Goal: Information Seeking & Learning: Learn about a topic

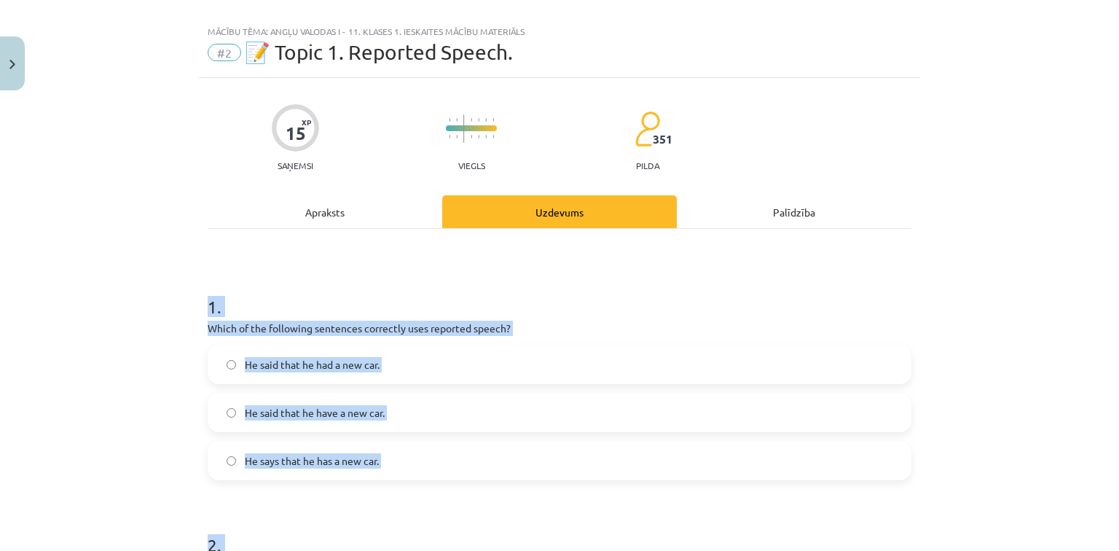
scroll to position [58, 0]
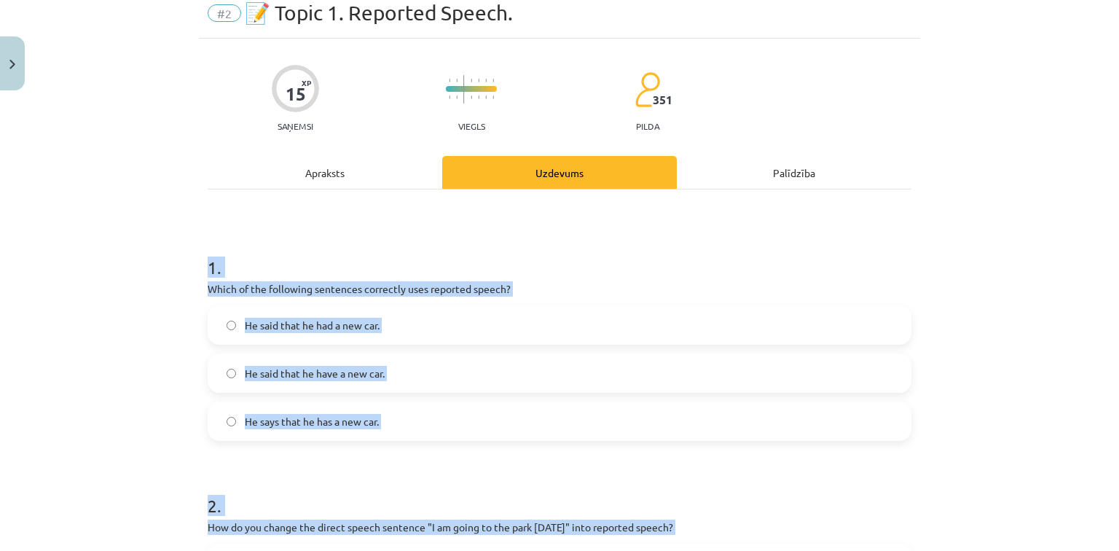
click at [90, 211] on div "Mācību tēma: Angļu valodas i - 11. klases 1. ieskaites mācību materiāls #2 📝 To…" at bounding box center [559, 275] width 1119 height 551
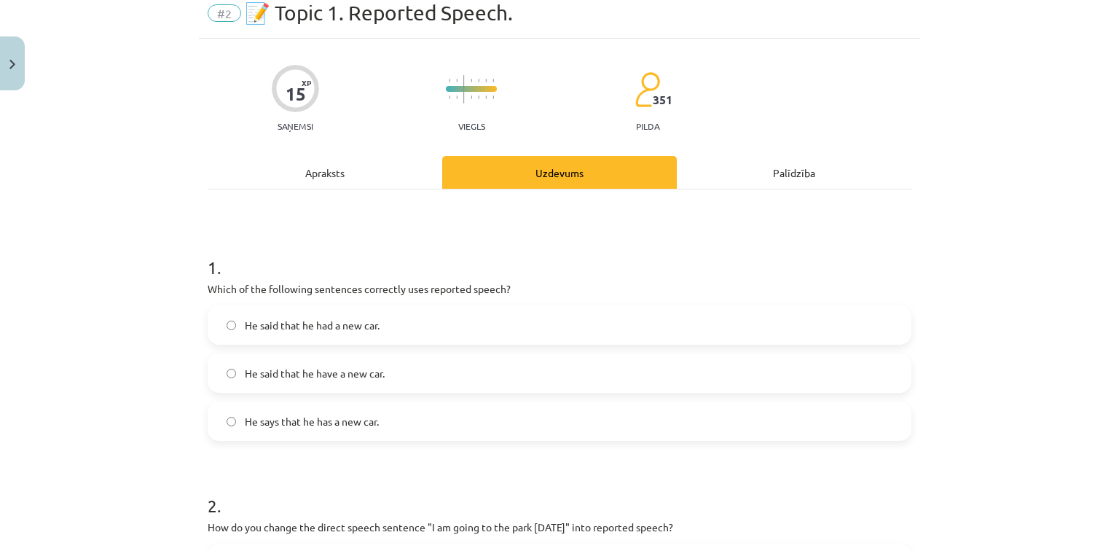
click at [248, 325] on span "He said that he had a new car." at bounding box center [312, 325] width 135 height 15
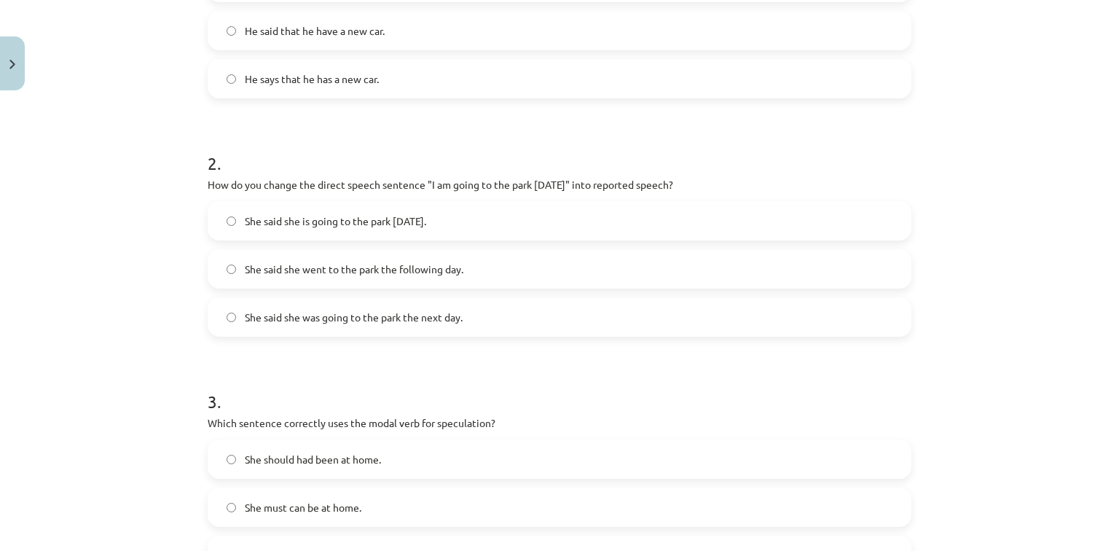
scroll to position [408, 0]
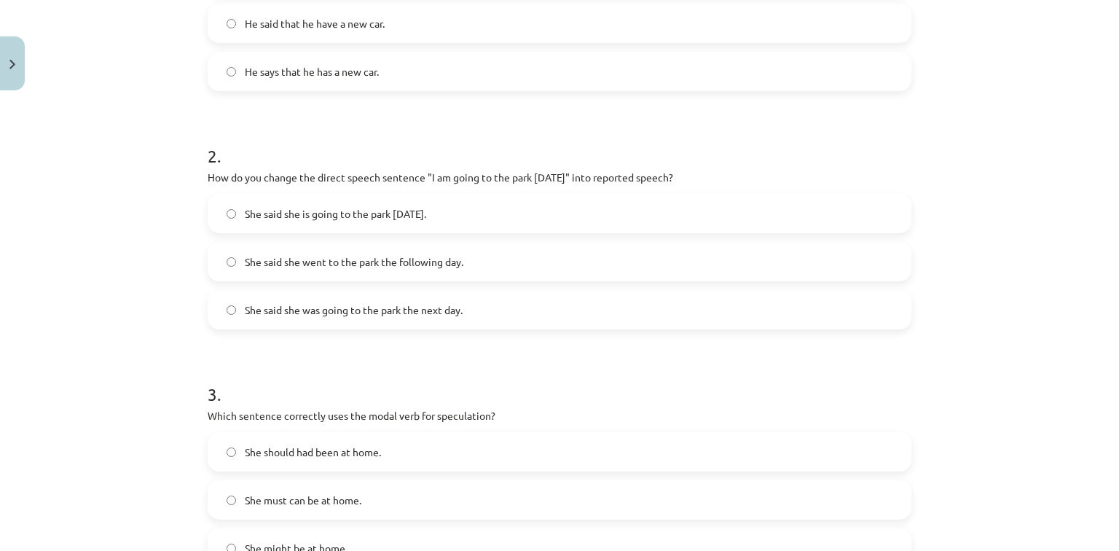
click at [283, 300] on label "She said she was going to the park the next day." at bounding box center [559, 309] width 701 height 36
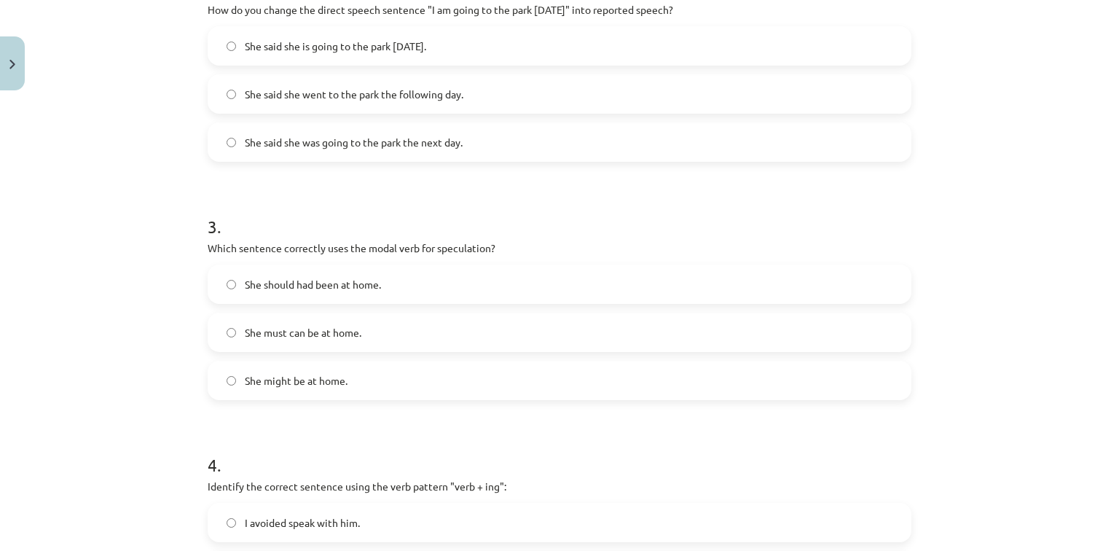
scroll to position [583, 0]
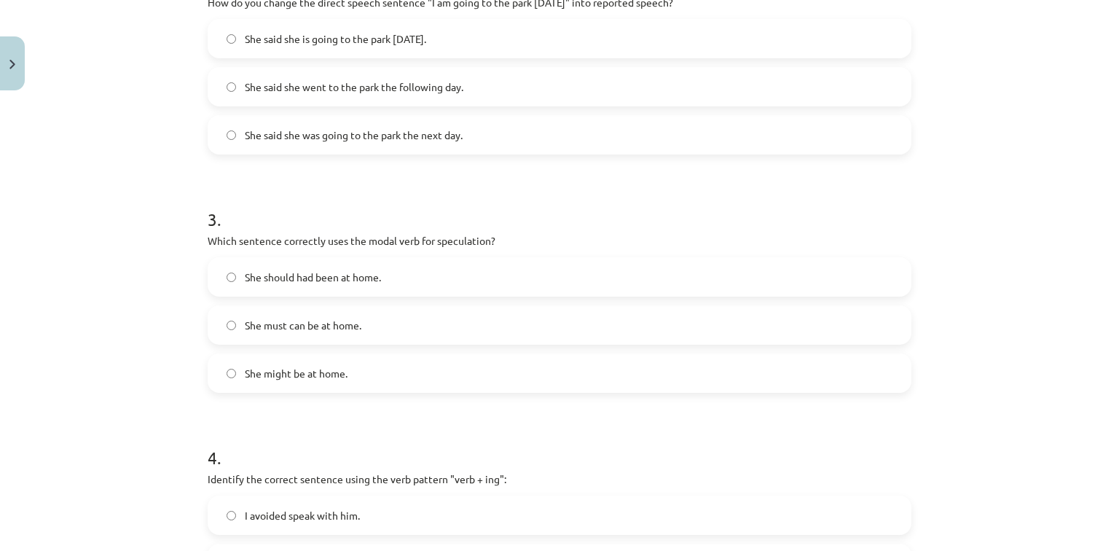
click at [276, 367] on span "She might be at home." at bounding box center [296, 373] width 103 height 15
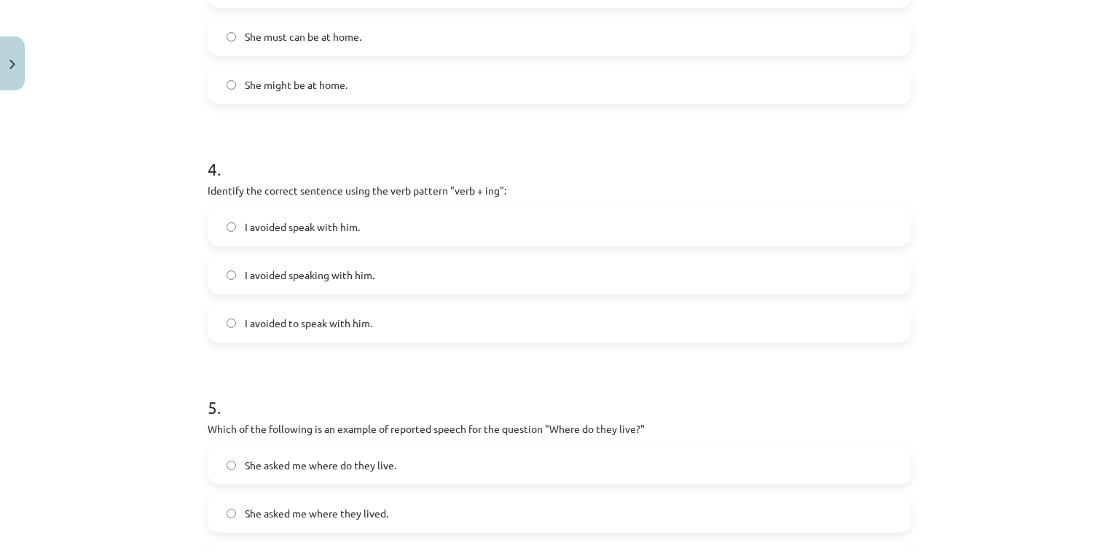
scroll to position [874, 0]
click at [251, 267] on span "I avoided speaking with him." at bounding box center [310, 271] width 130 height 15
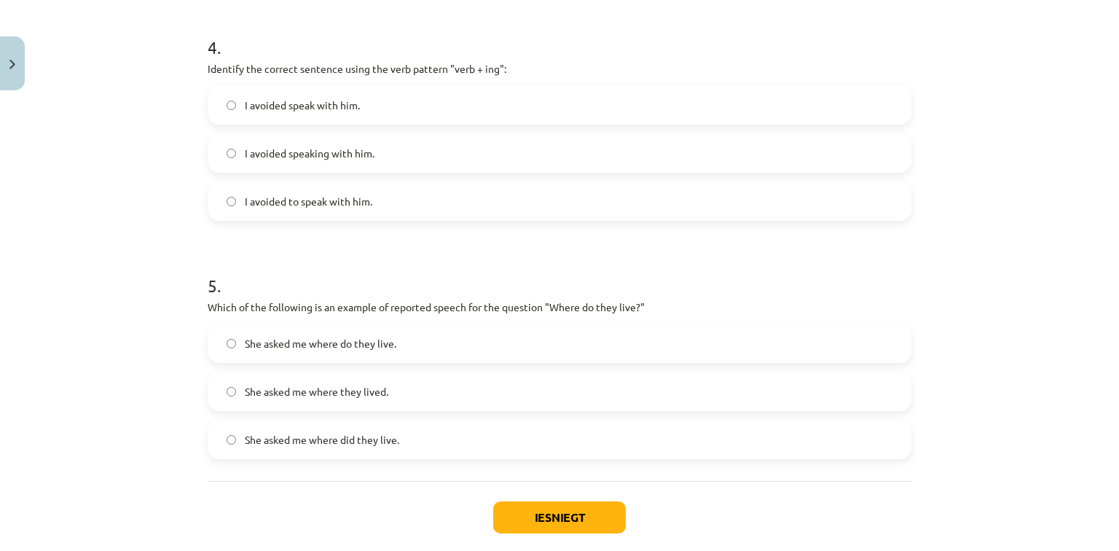
scroll to position [1069, 0]
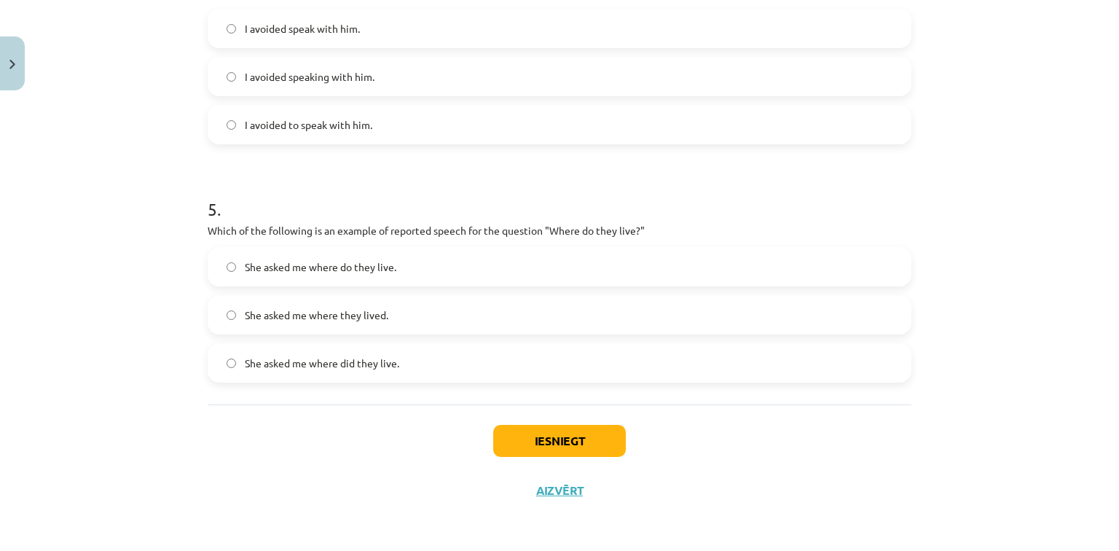
click at [346, 315] on span "She asked me where they lived." at bounding box center [316, 314] width 143 height 15
click at [521, 446] on button "Iesniegt" at bounding box center [559, 441] width 133 height 32
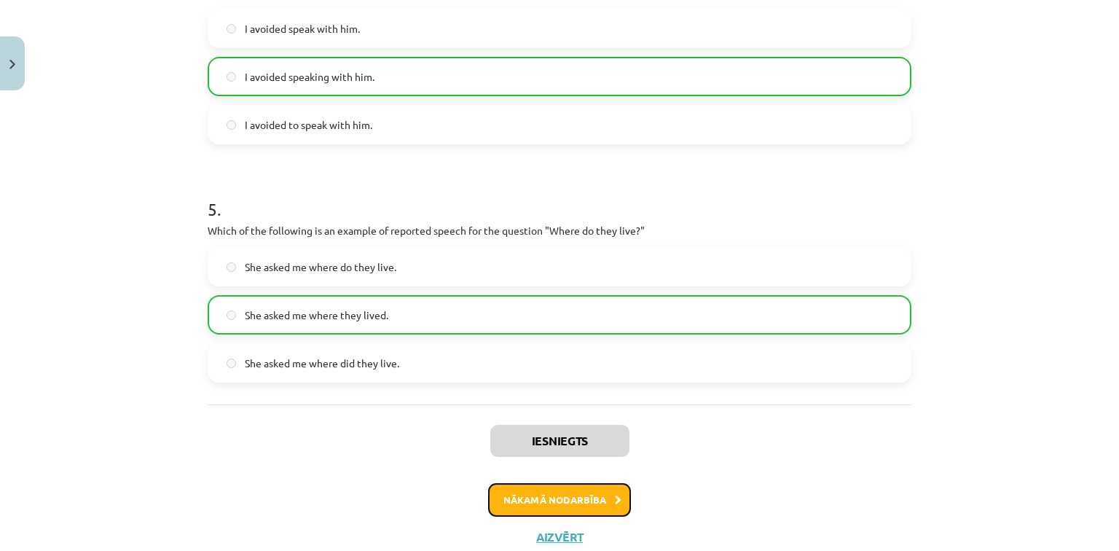
click at [579, 492] on button "Nākamā nodarbība" at bounding box center [559, 500] width 143 height 34
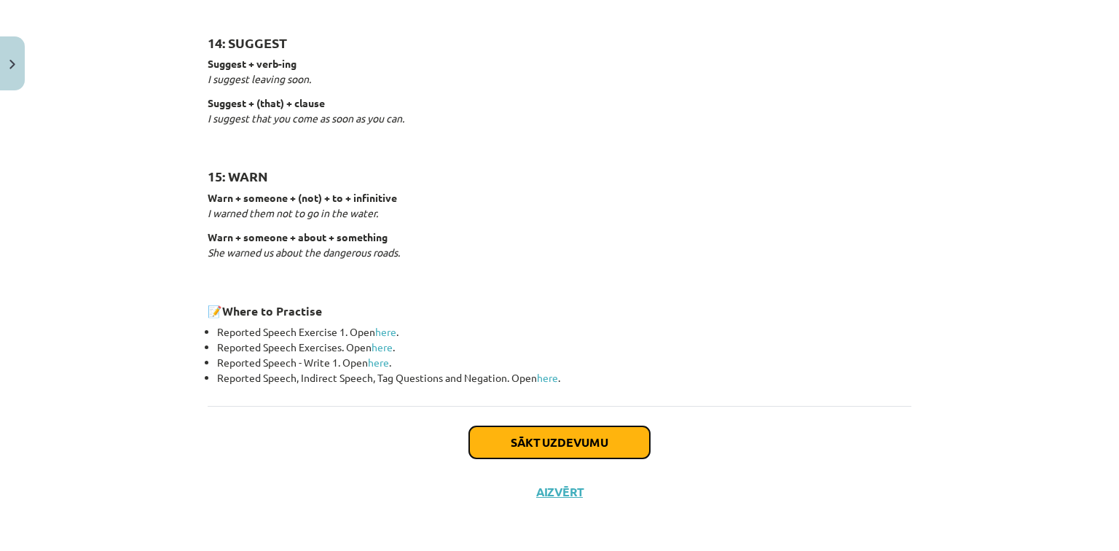
click at [567, 439] on button "Sākt uzdevumu" at bounding box center [559, 442] width 181 height 32
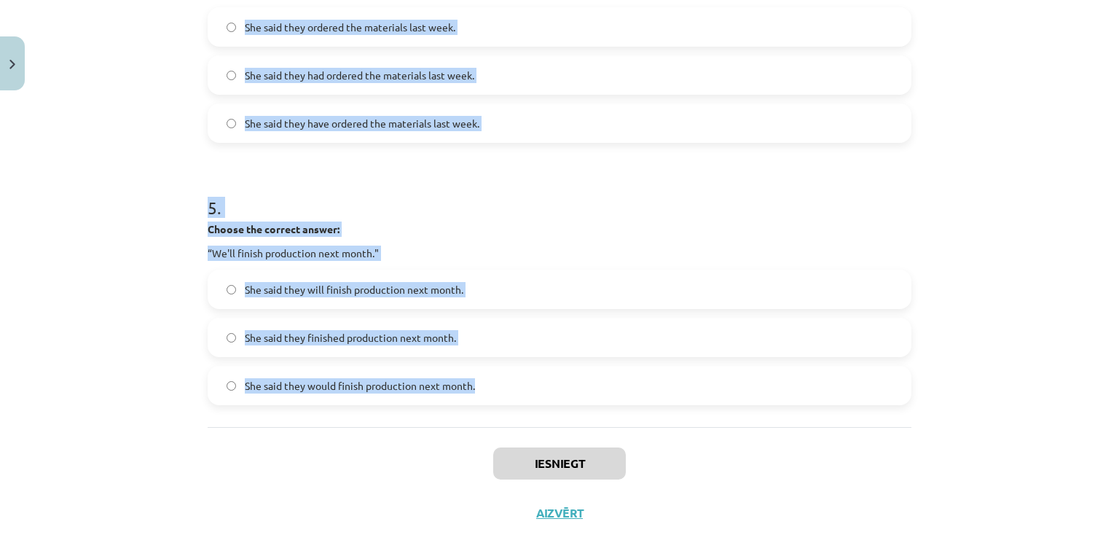
scroll to position [1189, 0]
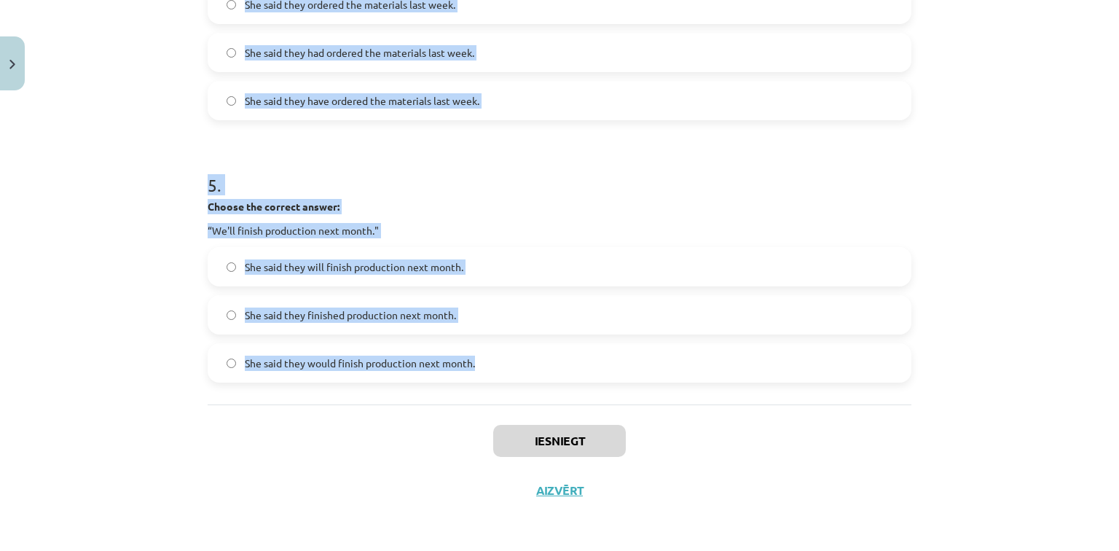
drag, startPoint x: 188, startPoint y: 272, endPoint x: 530, endPoint y: 380, distance: 358.2
click at [530, 382] on div "Mācību tēma: Angļu valodas i - 11. klases 1. ieskaites mācību materiāls #3 📝 To…" at bounding box center [559, 275] width 1119 height 551
copy form "1 . Choose the correct answer: "I'm ready for the meeting." He said he was read…"
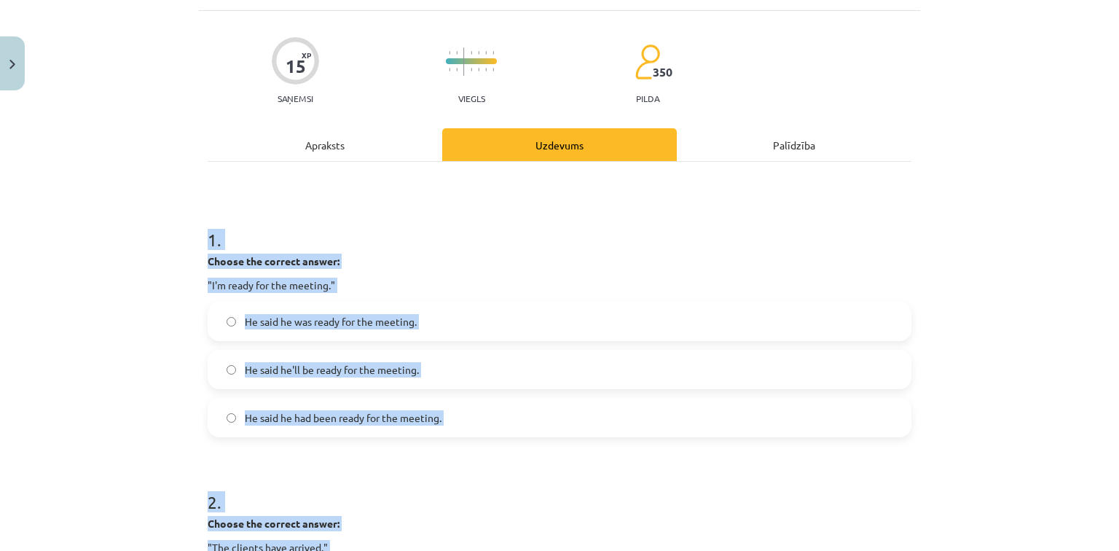
scroll to position [82, 0]
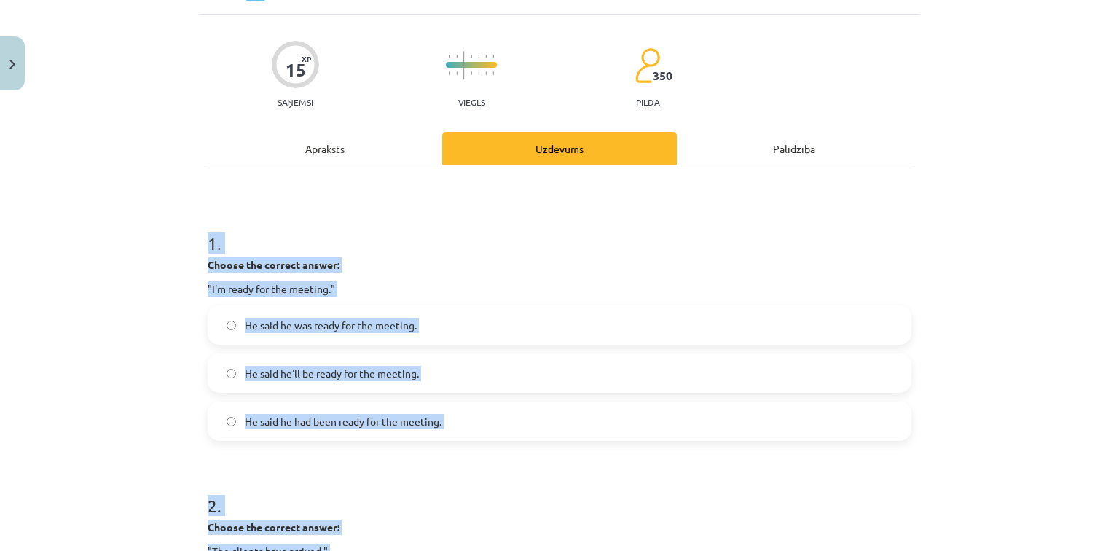
click at [140, 303] on div "Mācību tēma: Angļu valodas i - 11. klases 1. ieskaites mācību materiāls #3 📝 To…" at bounding box center [559, 275] width 1119 height 551
click at [238, 219] on h1 "1 ." at bounding box center [560, 230] width 704 height 45
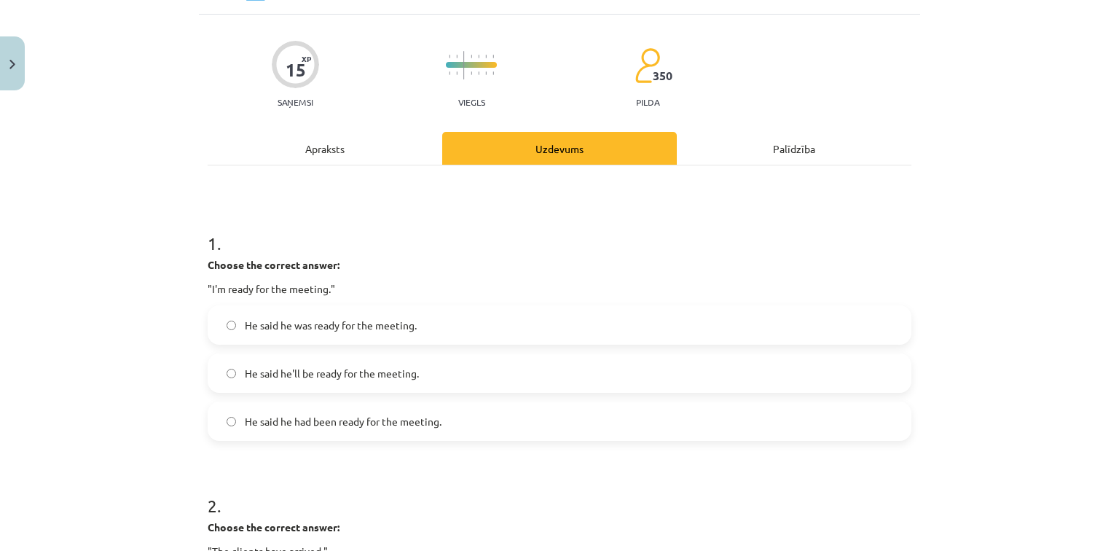
click at [253, 323] on span "He said he was ready for the meeting." at bounding box center [331, 325] width 172 height 15
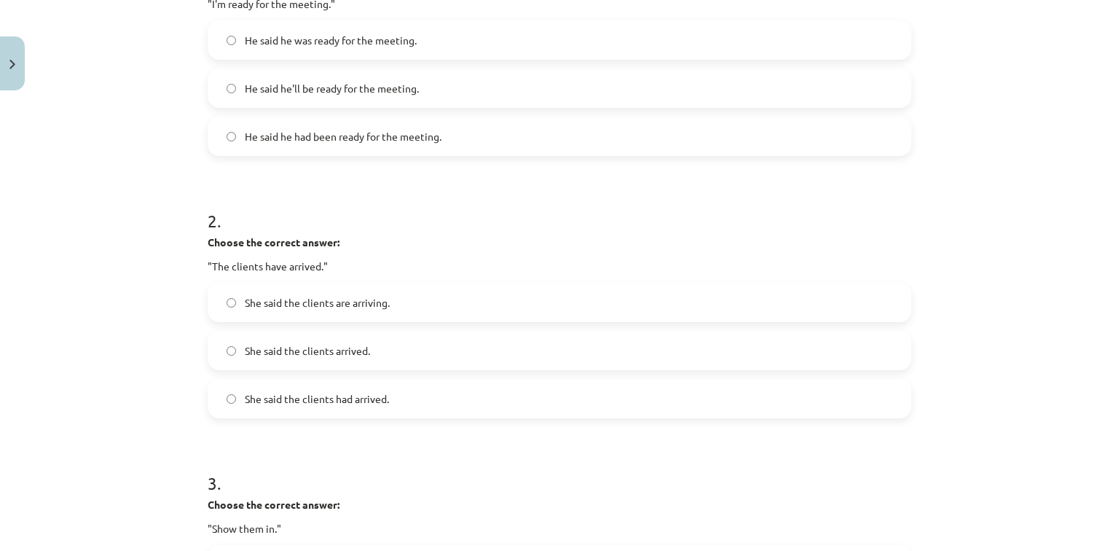
scroll to position [374, 0]
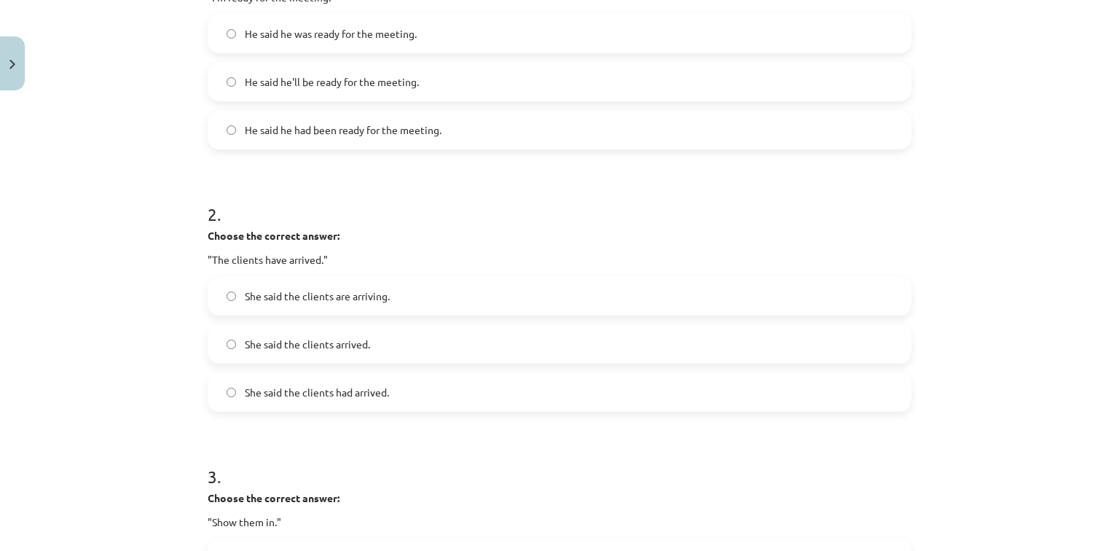
click at [245, 387] on span "She said the clients had arrived." at bounding box center [317, 392] width 144 height 15
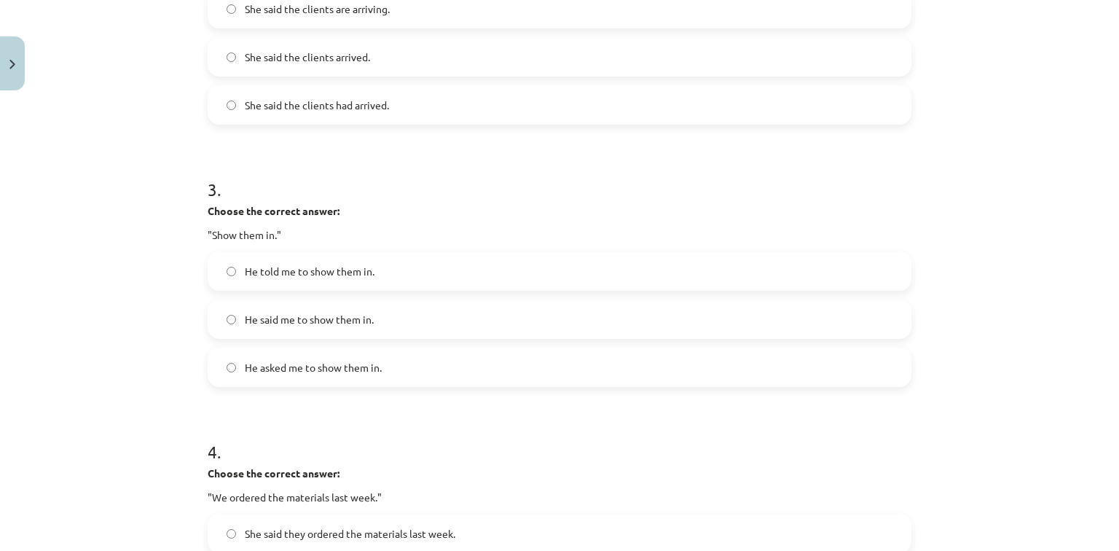
scroll to position [665, 0]
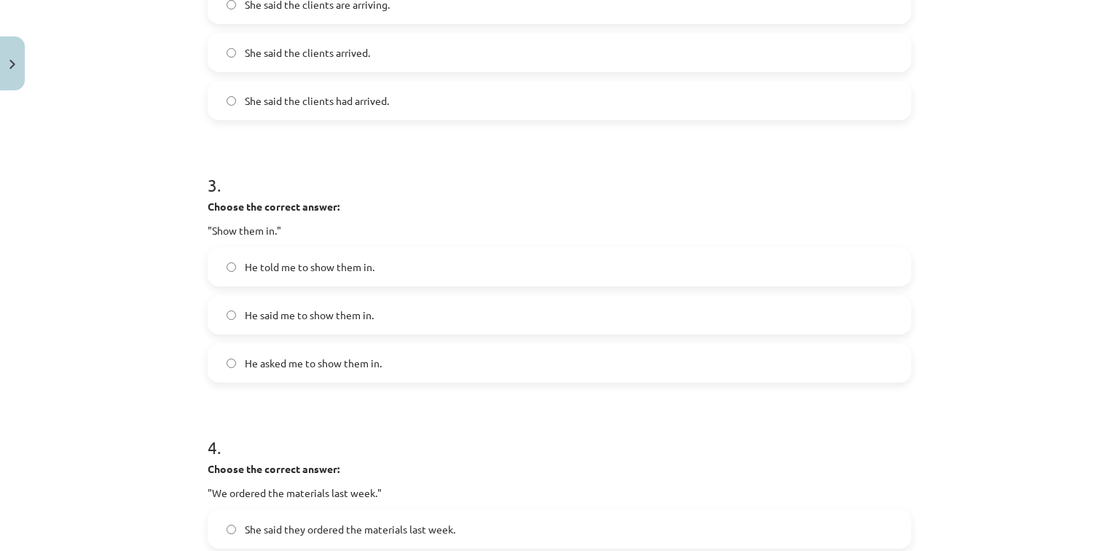
click at [270, 311] on span "He said me to show them in." at bounding box center [309, 314] width 129 height 15
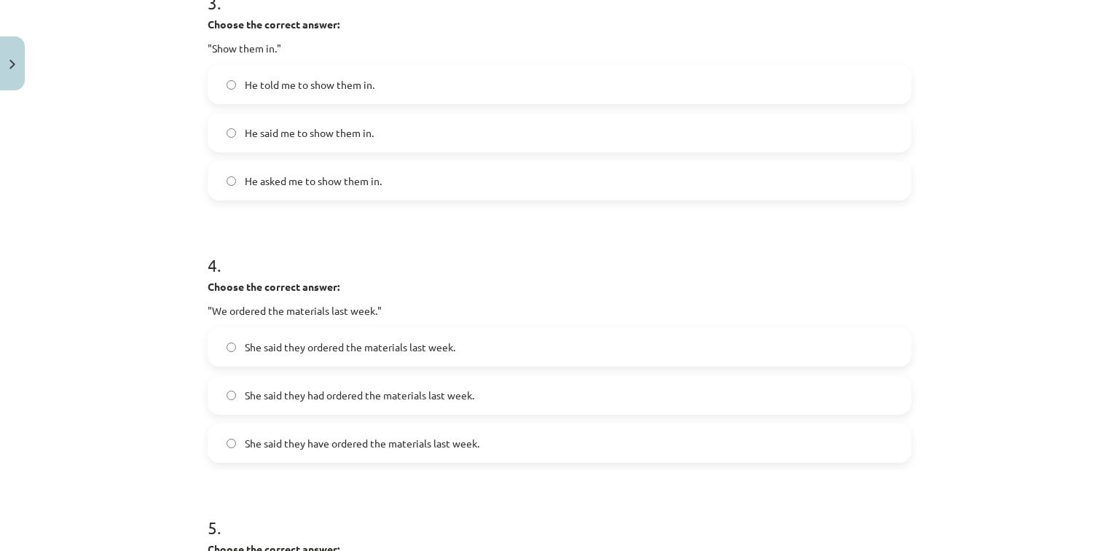
scroll to position [898, 0]
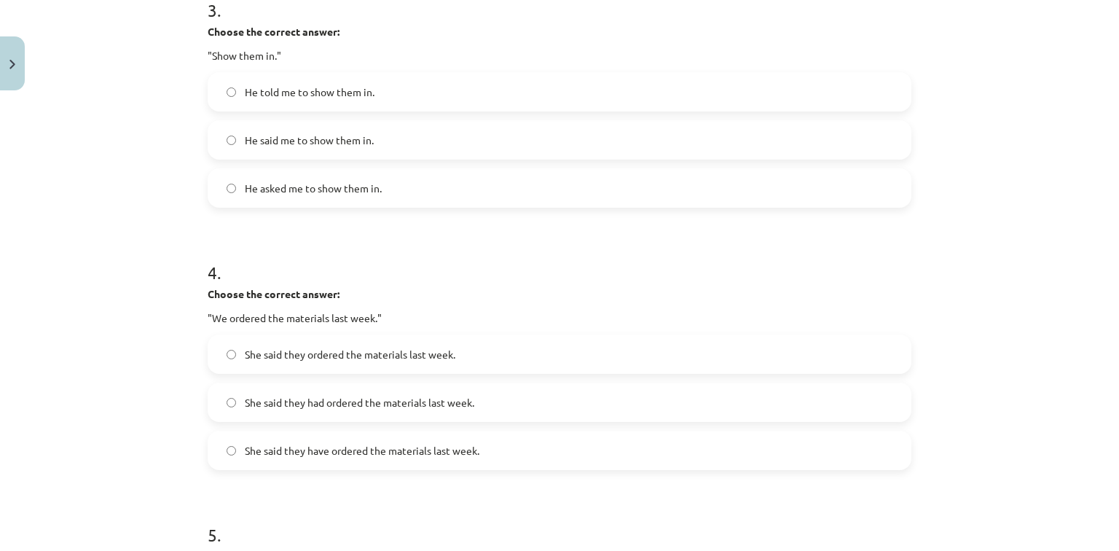
click at [282, 90] on span "He told me to show them in." at bounding box center [310, 91] width 130 height 15
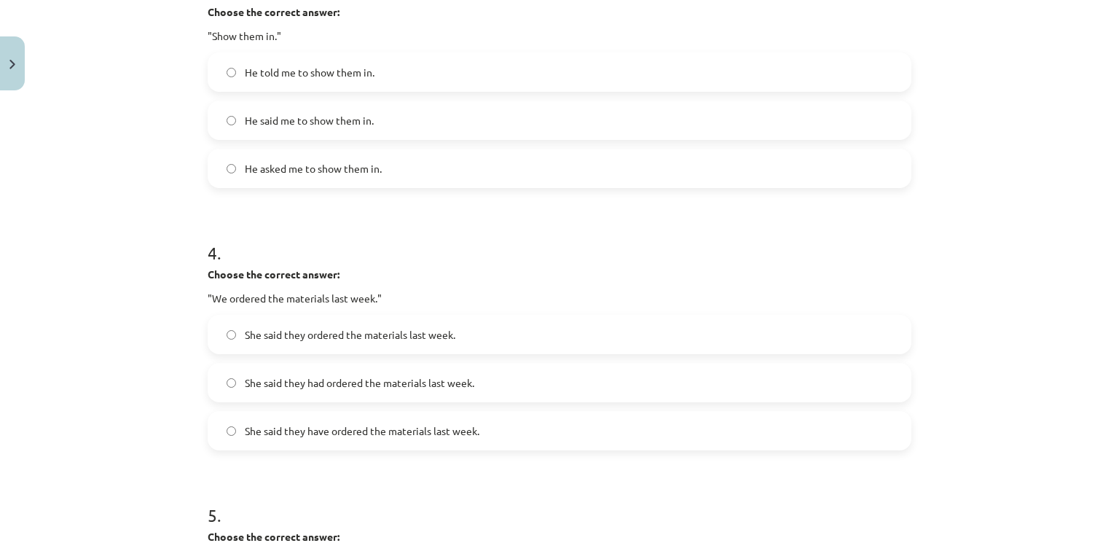
scroll to position [956, 0]
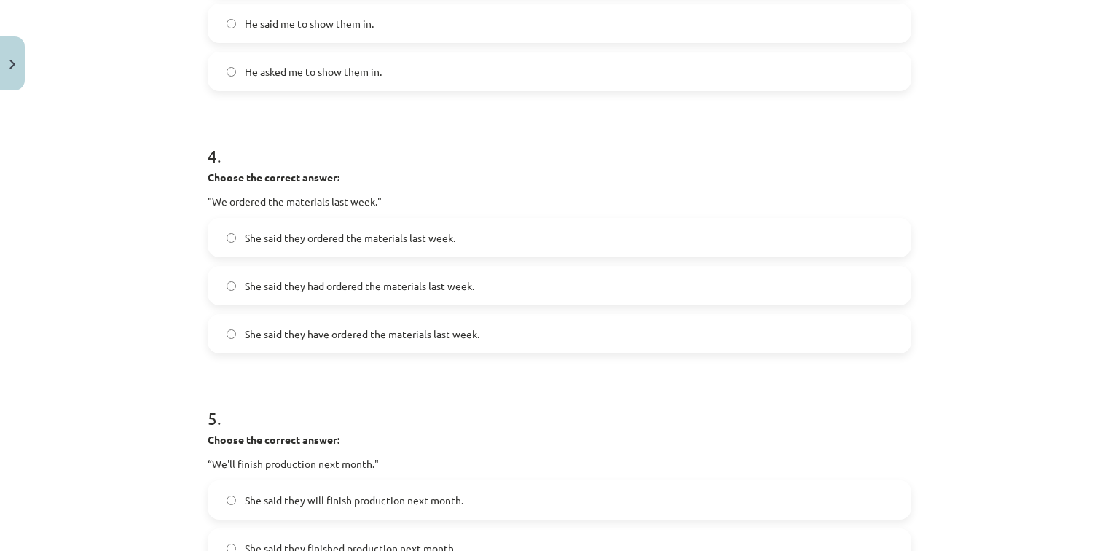
click at [242, 296] on label "She said they had ordered the materials last week." at bounding box center [559, 285] width 701 height 36
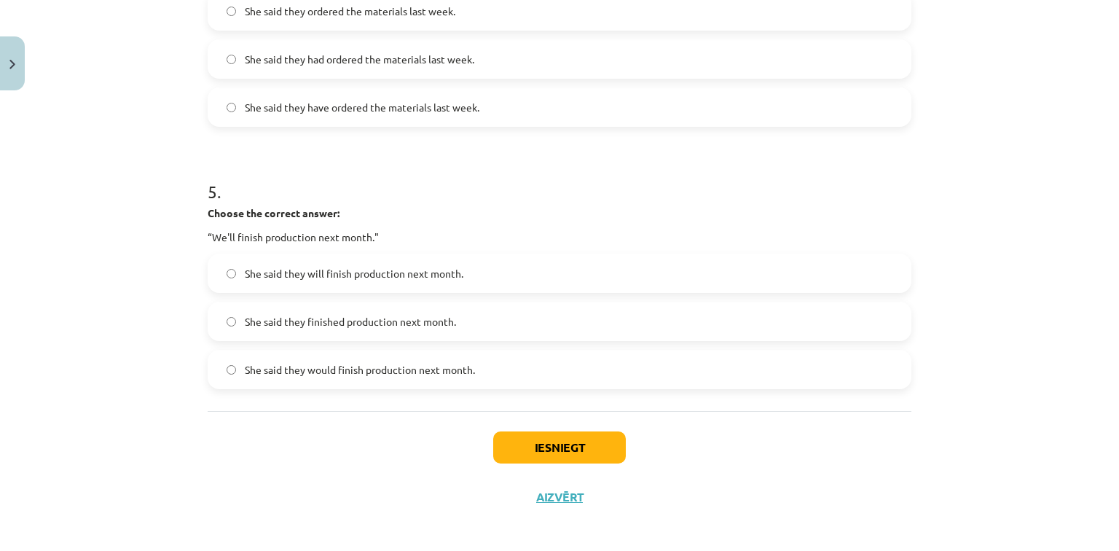
scroll to position [1189, 0]
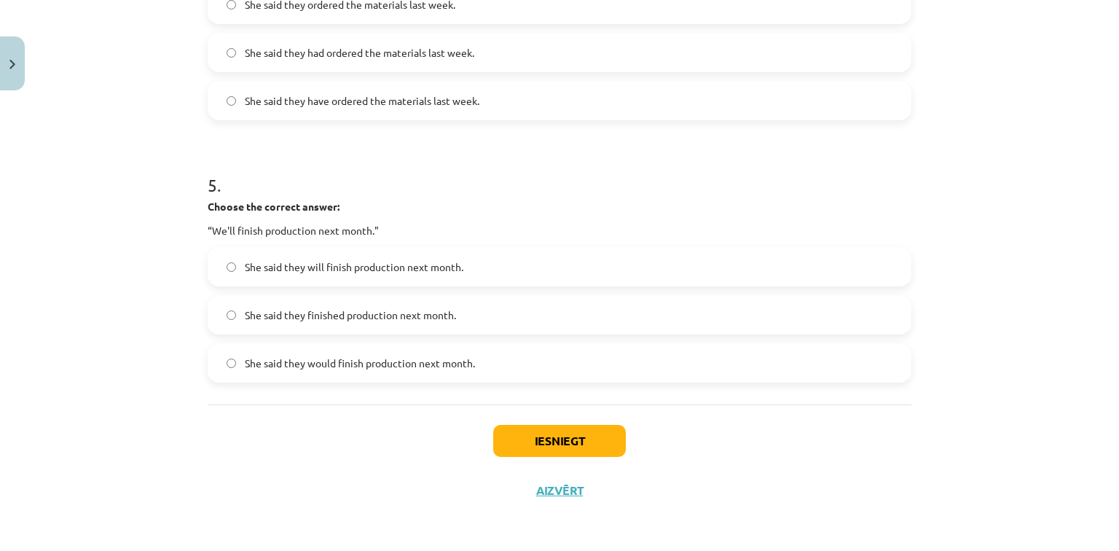
click at [294, 367] on span "She said they would finish production next month." at bounding box center [360, 362] width 230 height 15
click at [548, 441] on button "Iesniegt" at bounding box center [559, 441] width 133 height 32
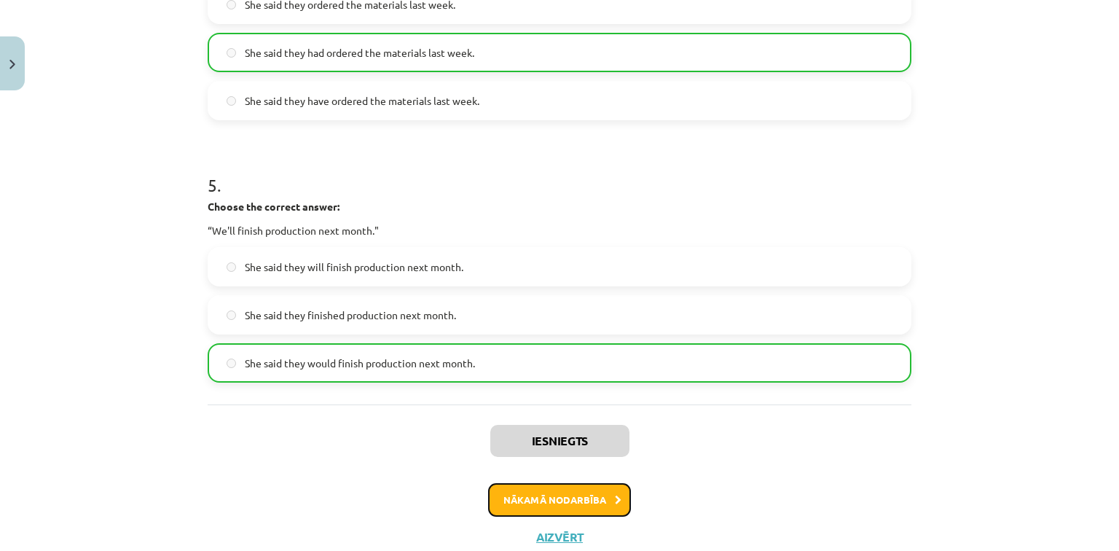
click at [575, 492] on button "Nākamā nodarbība" at bounding box center [559, 500] width 143 height 34
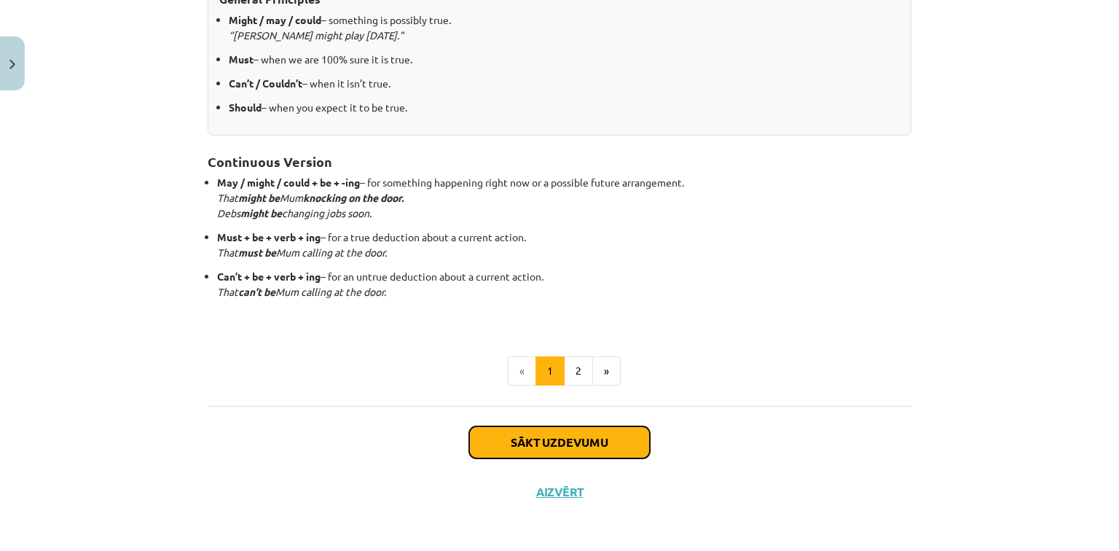
click at [543, 443] on button "Sākt uzdevumu" at bounding box center [559, 442] width 181 height 32
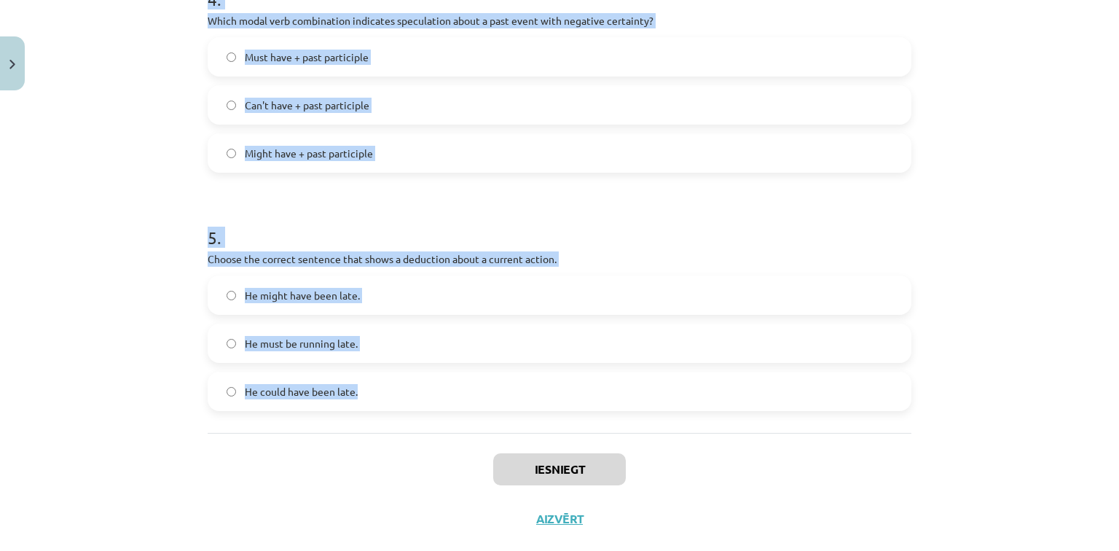
scroll to position [1069, 0]
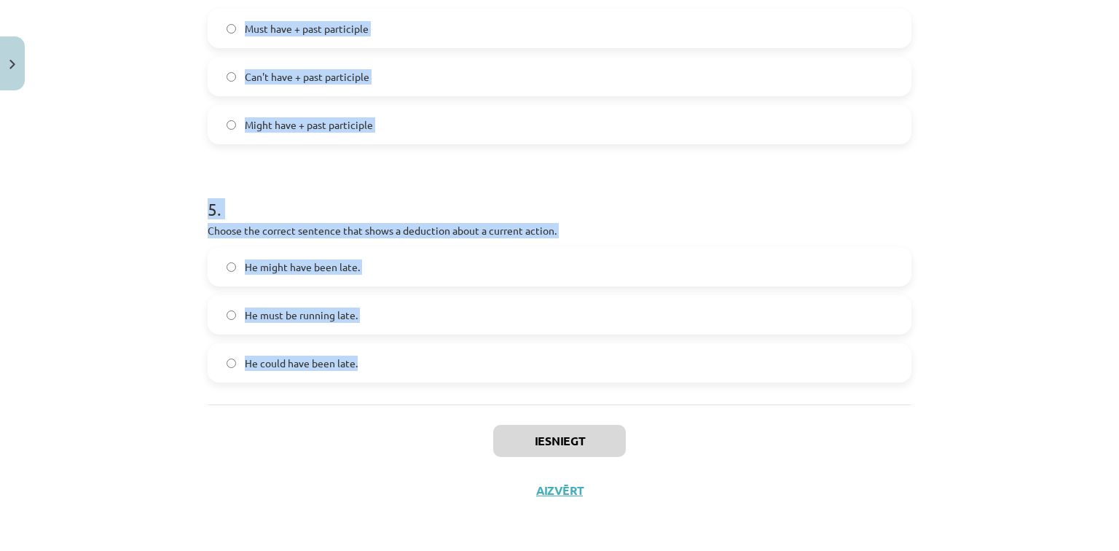
drag, startPoint x: 203, startPoint y: 167, endPoint x: 498, endPoint y: 363, distance: 354.5
copy form "1 . Which modal verb would you use to speculate about something that is possibl…"
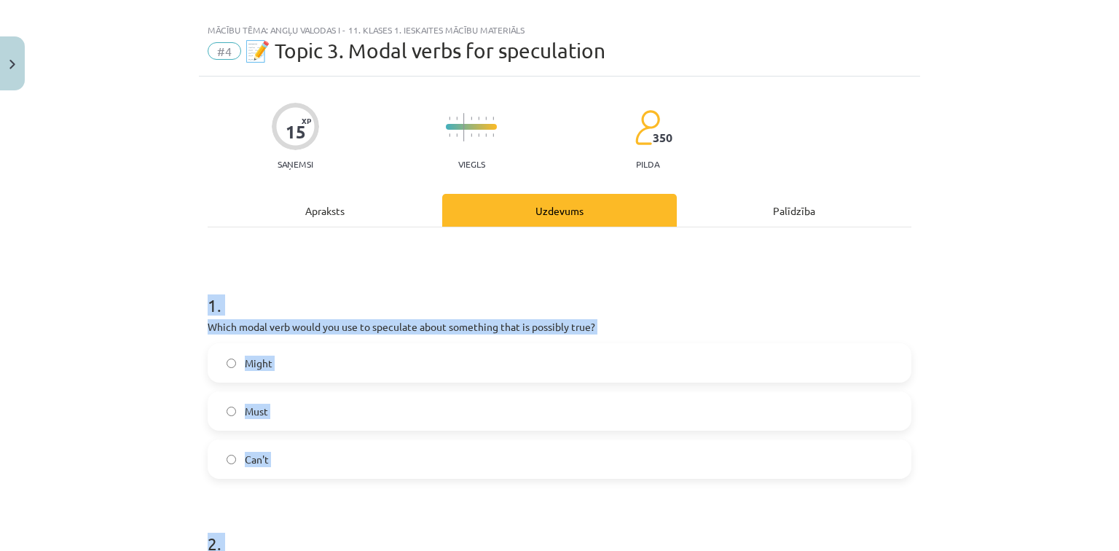
click at [146, 272] on div "Mācību tēma: Angļu valodas i - 11. klases 1. ieskaites mācību materiāls #4 📝 To…" at bounding box center [559, 275] width 1119 height 551
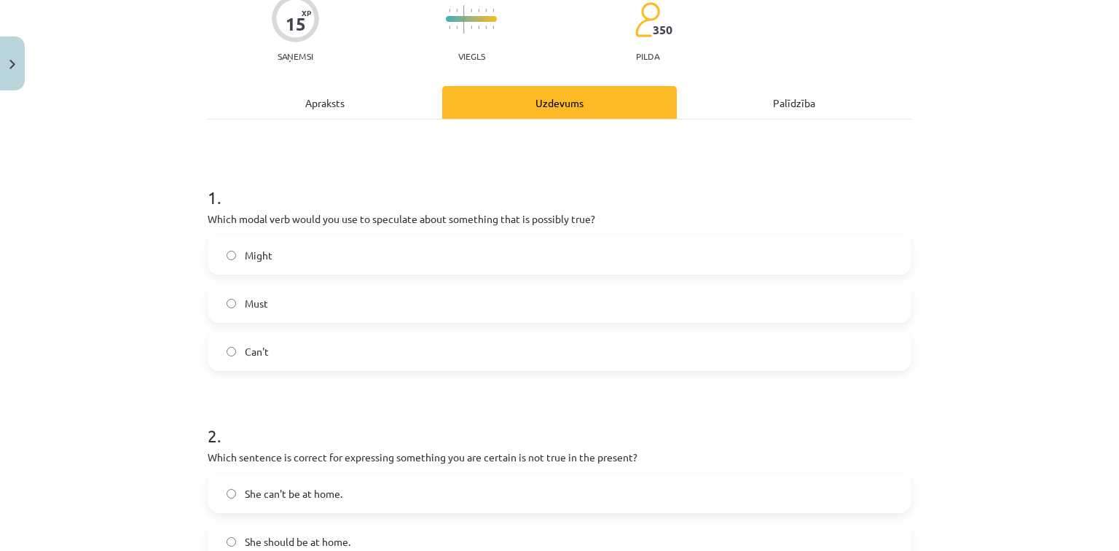
scroll to position [137, 0]
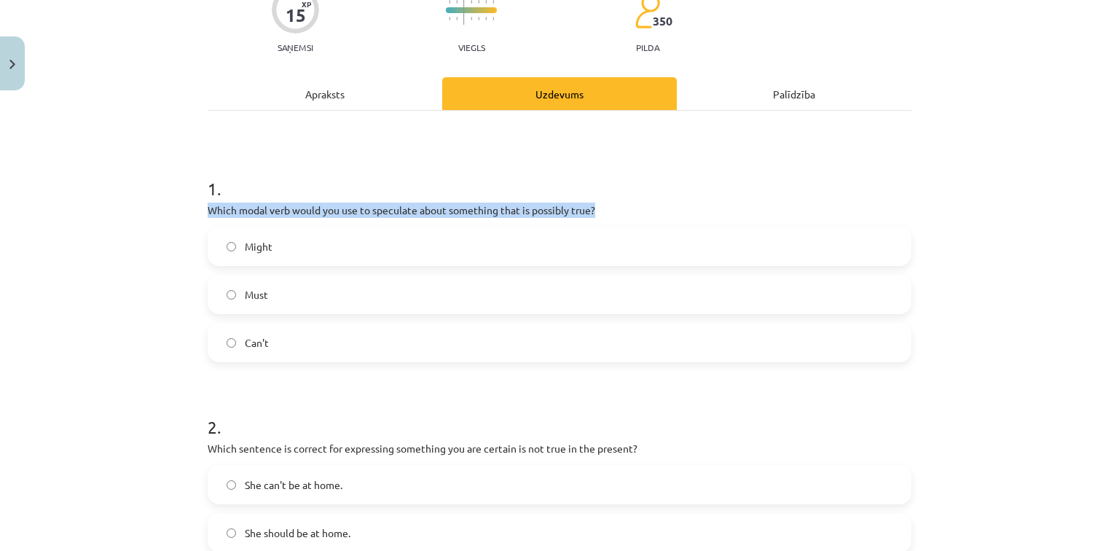
drag, startPoint x: 205, startPoint y: 215, endPoint x: 600, endPoint y: 202, distance: 395.7
click at [600, 202] on p "Which modal verb would you use to speculate about something that is possibly tr…" at bounding box center [560, 209] width 704 height 15
click at [166, 186] on div "Mācību tēma: Angļu valodas i - 11. klases 1. ieskaites mācību materiāls #4 📝 To…" at bounding box center [559, 275] width 1119 height 551
click at [244, 253] on label "Might" at bounding box center [559, 246] width 701 height 36
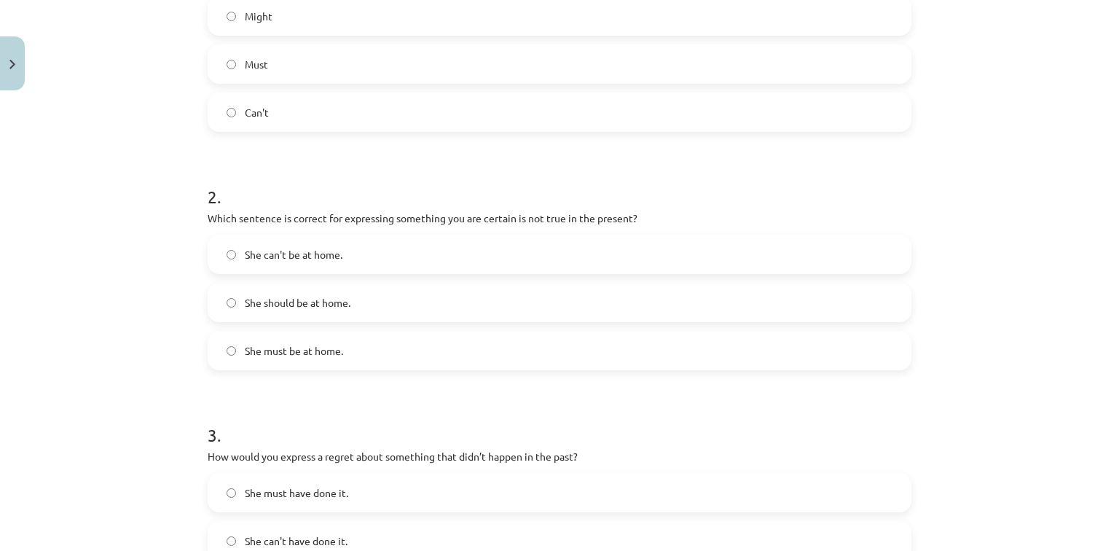
scroll to position [370, 0]
click at [235, 249] on label "She can't be at home." at bounding box center [559, 251] width 701 height 36
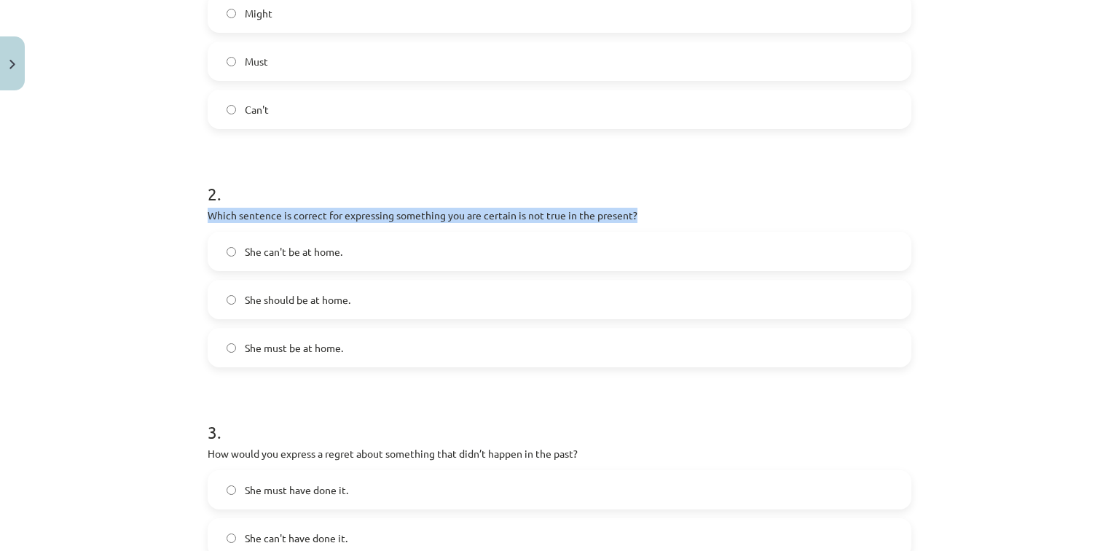
drag, startPoint x: 204, startPoint y: 210, endPoint x: 641, endPoint y: 211, distance: 437.0
click at [641, 211] on p "Which sentence is correct for expressing something you are certain is not true …" at bounding box center [560, 215] width 704 height 15
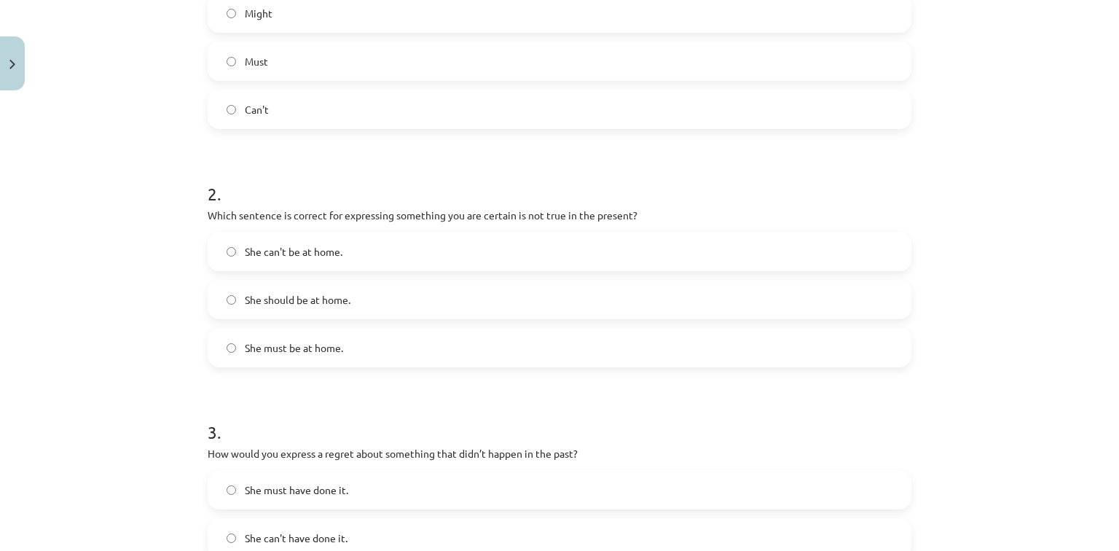
click at [667, 197] on h1 "2 ." at bounding box center [560, 180] width 704 height 45
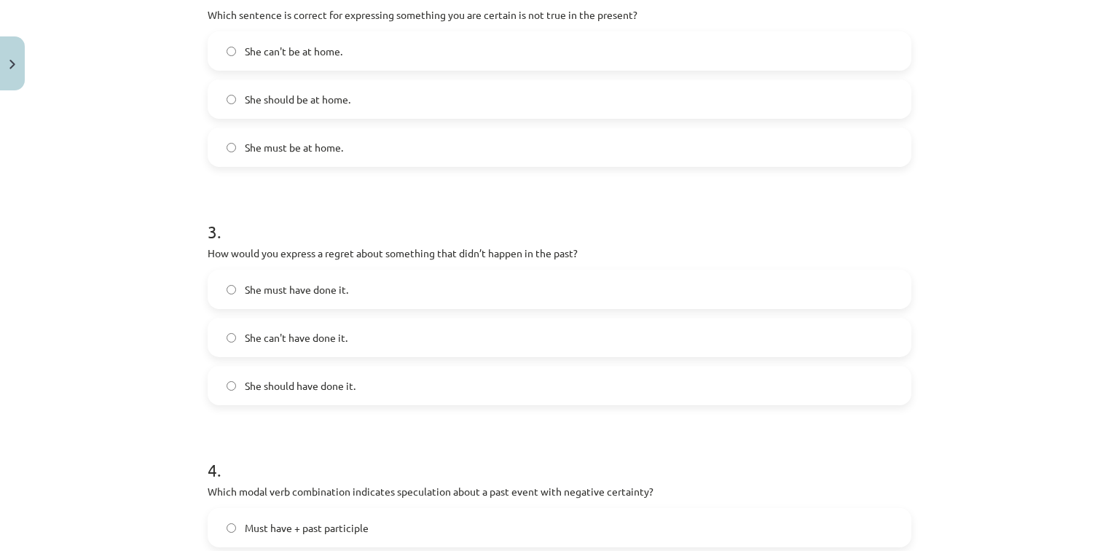
scroll to position [603, 0]
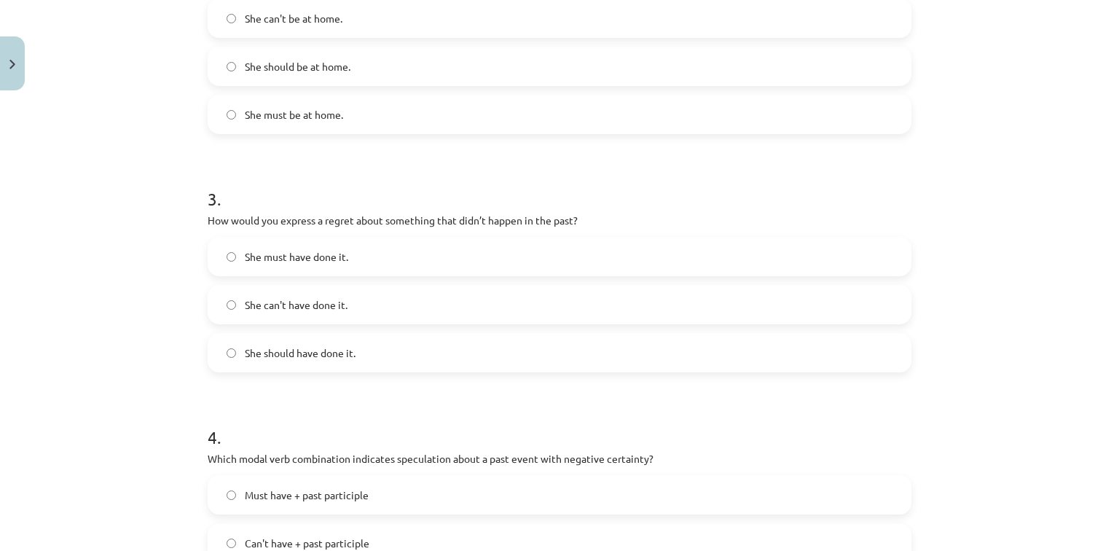
click at [265, 355] on span "She should have done it." at bounding box center [300, 352] width 111 height 15
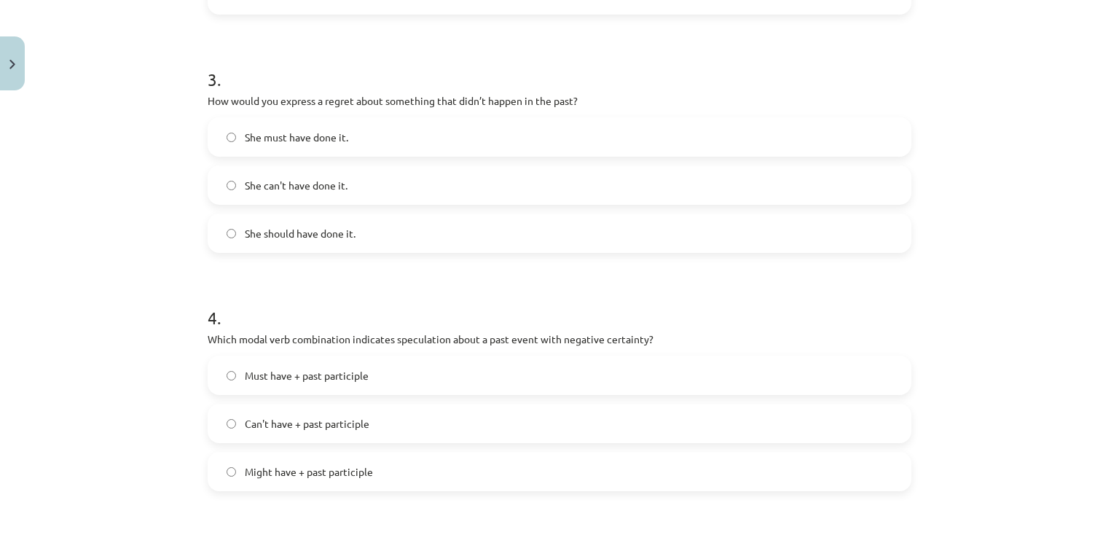
scroll to position [778, 0]
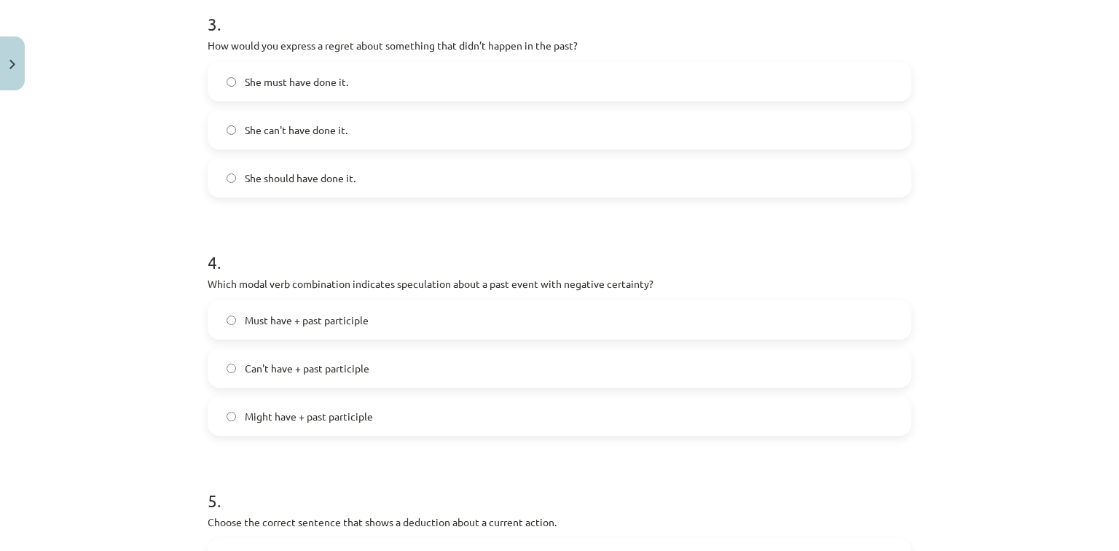
click at [250, 369] on span "Can't have + past participle" at bounding box center [307, 368] width 125 height 15
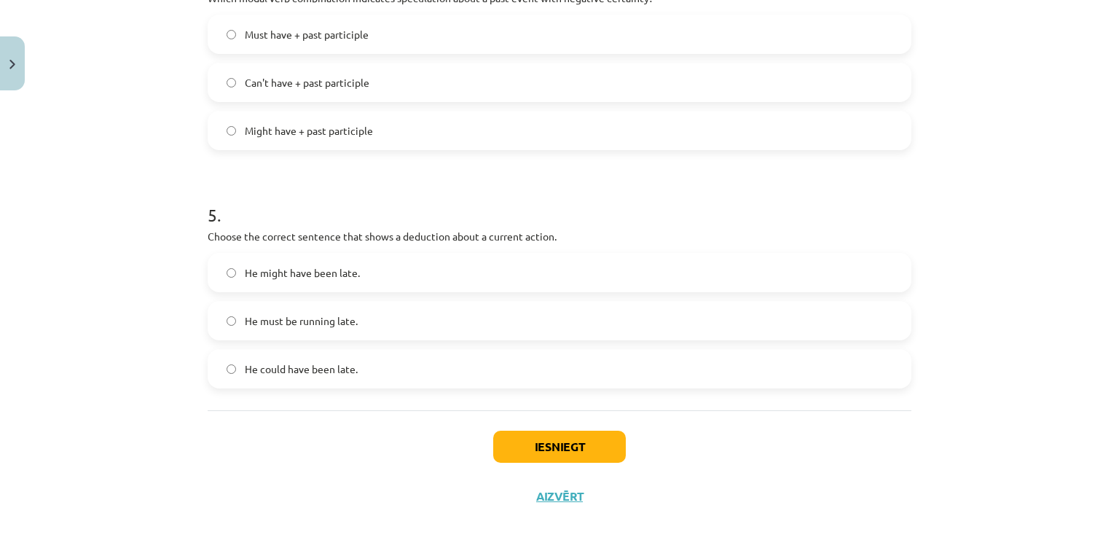
scroll to position [1069, 0]
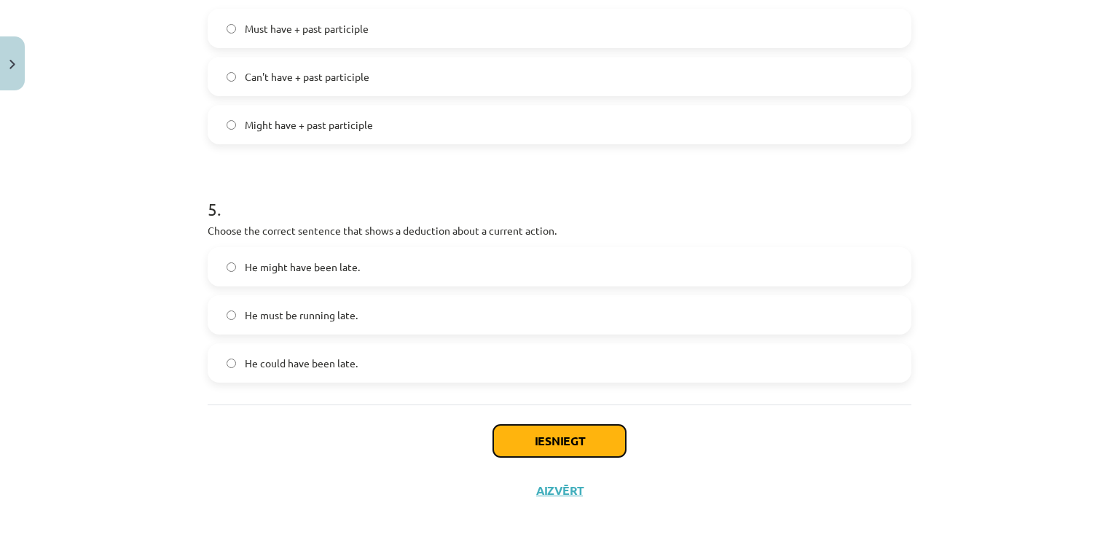
click at [556, 444] on button "Iesniegt" at bounding box center [559, 441] width 133 height 32
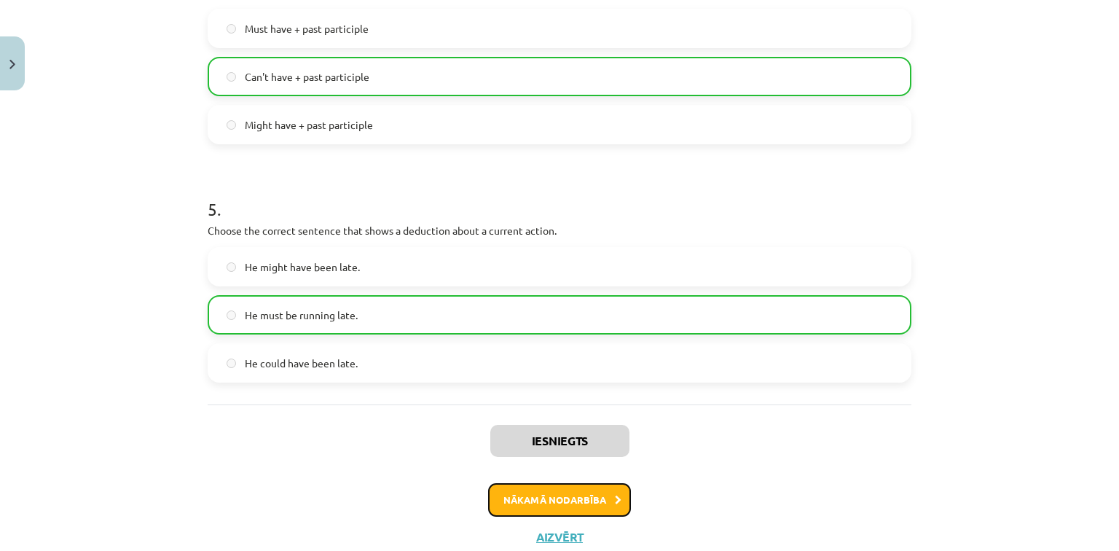
click at [545, 486] on button "Nākamā nodarbība" at bounding box center [559, 500] width 143 height 34
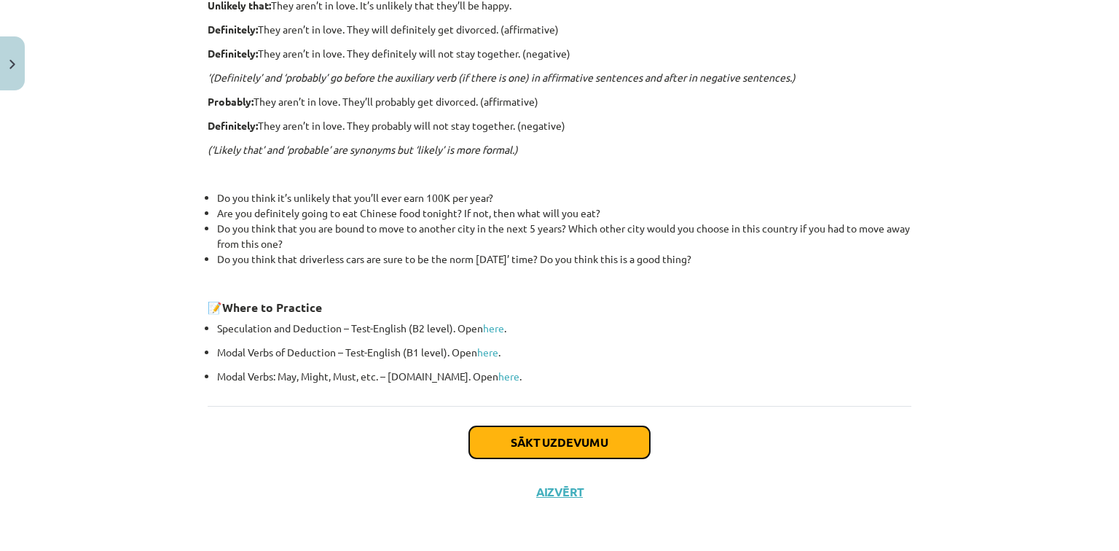
click at [529, 436] on button "Sākt uzdevumu" at bounding box center [559, 442] width 181 height 32
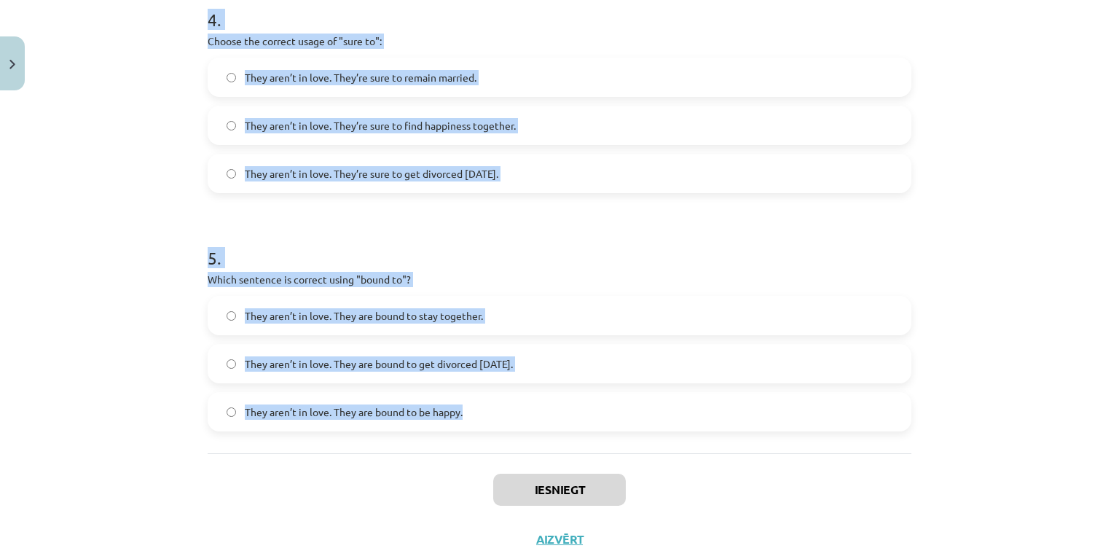
scroll to position [1093, 0]
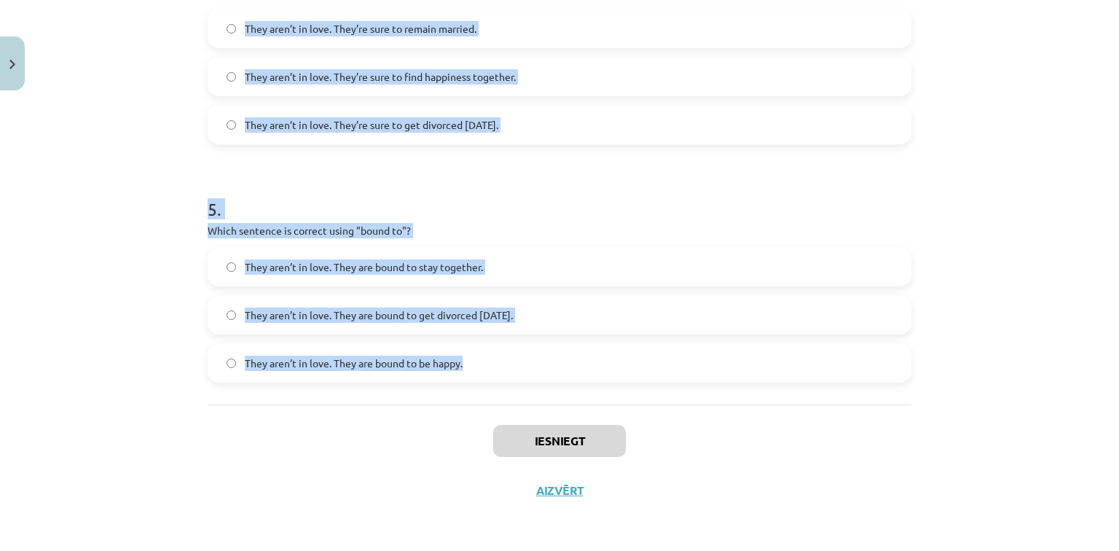
drag, startPoint x: 189, startPoint y: 287, endPoint x: 470, endPoint y: 353, distance: 288.9
click at [470, 353] on div "Mācību tēma: Angļu valodas i - 11. klases 1. ieskaites mācību materiāls #5 📝 To…" at bounding box center [559, 275] width 1119 height 551
copy form "0 . Loremi dol sitamet consecte adipi "elitsedd" ei te incididuntu laboree: Dol…"
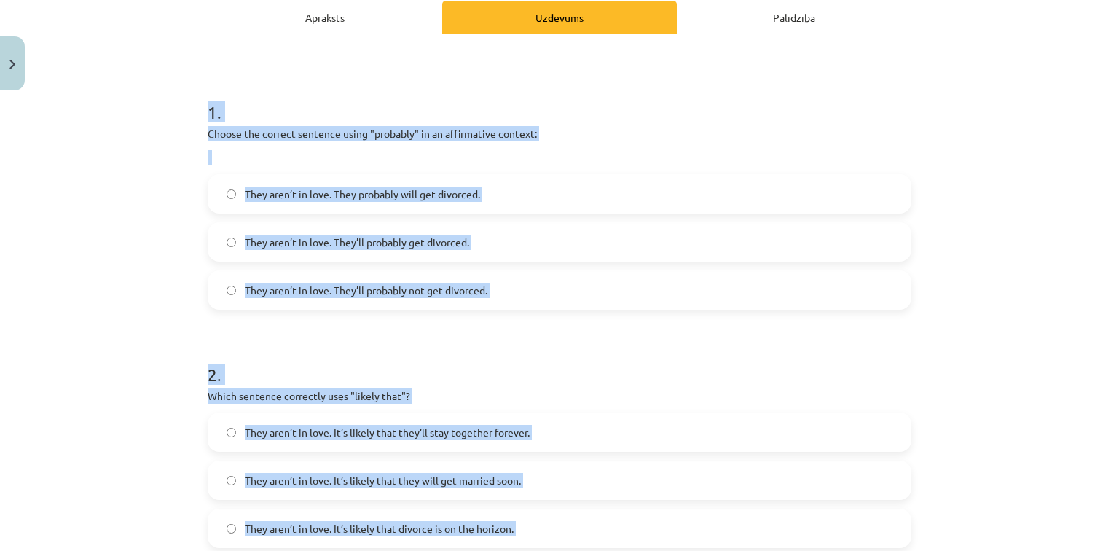
scroll to position [161, 0]
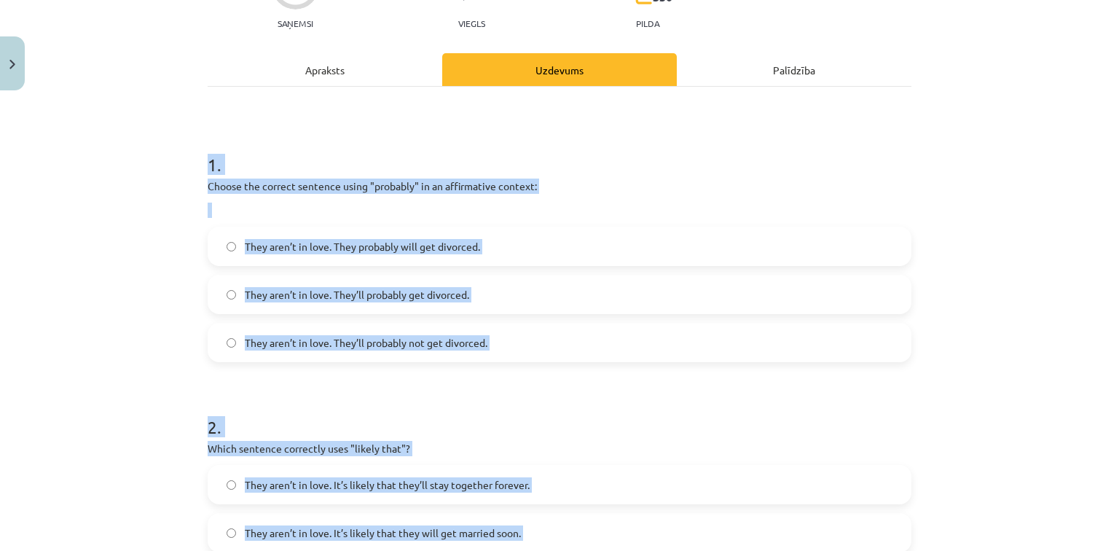
click at [121, 229] on div "Mācību tēma: Angļu valodas i - 11. klases 1. ieskaites mācību materiāls #5 📝 To…" at bounding box center [559, 275] width 1119 height 551
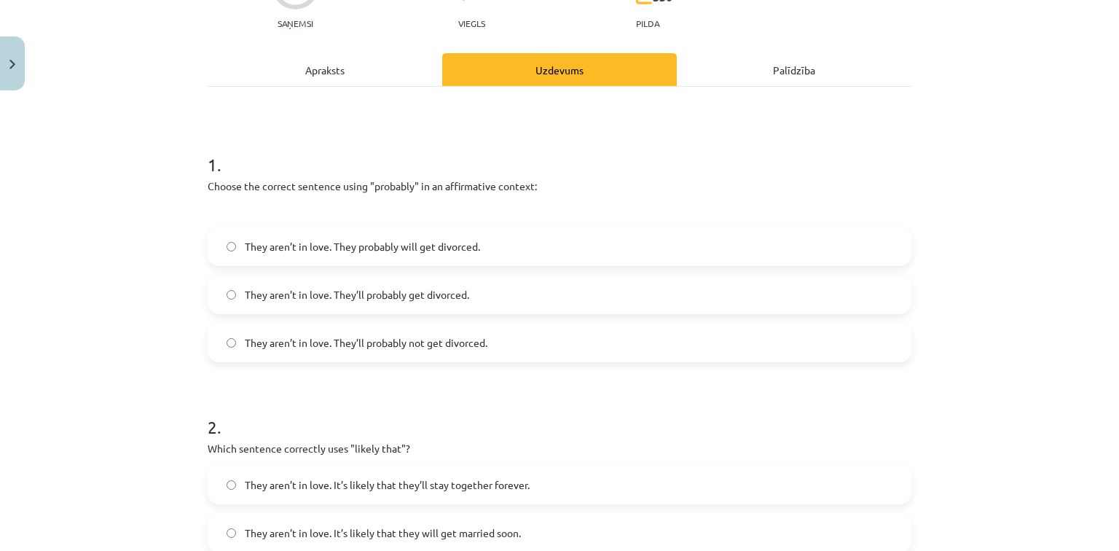
drag, startPoint x: 437, startPoint y: 289, endPoint x: 425, endPoint y: 251, distance: 39.6
click at [437, 289] on span "They aren’t in love. They’ll probably get divorced." at bounding box center [357, 294] width 224 height 15
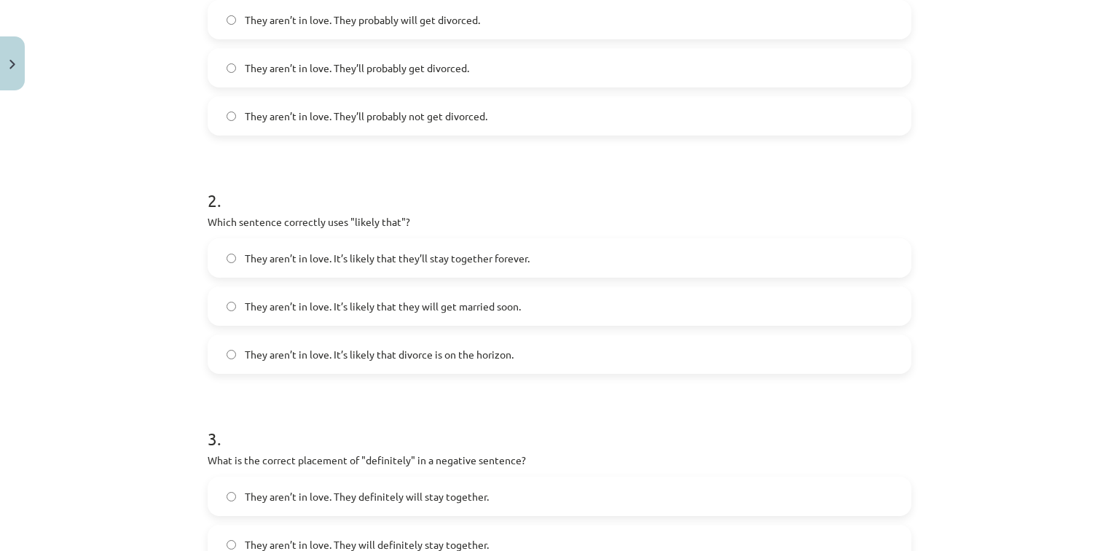
scroll to position [394, 0]
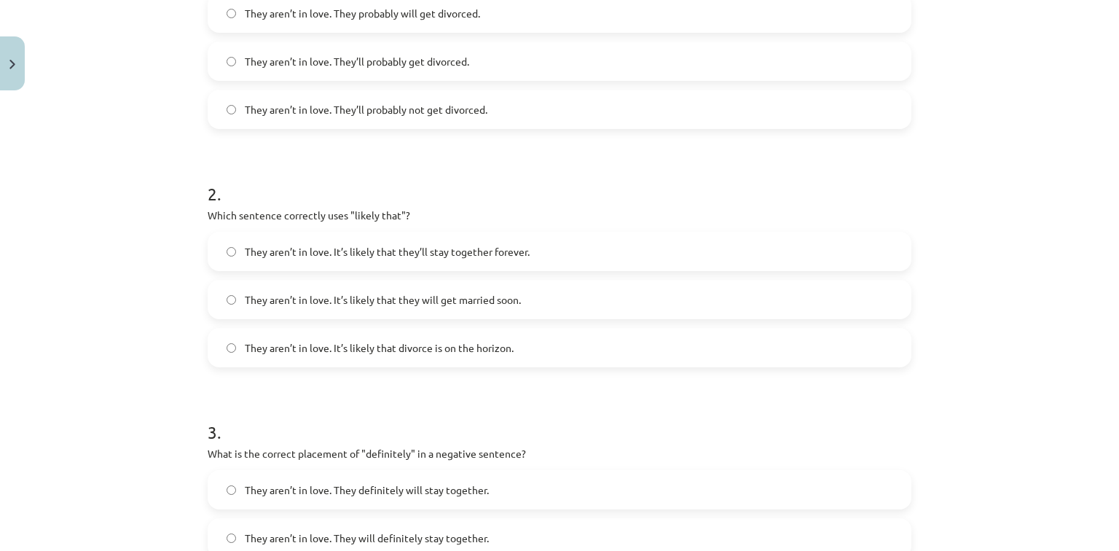
click at [276, 345] on span "They aren’t in love. It’s likely that divorce is on the horizon." at bounding box center [379, 347] width 269 height 15
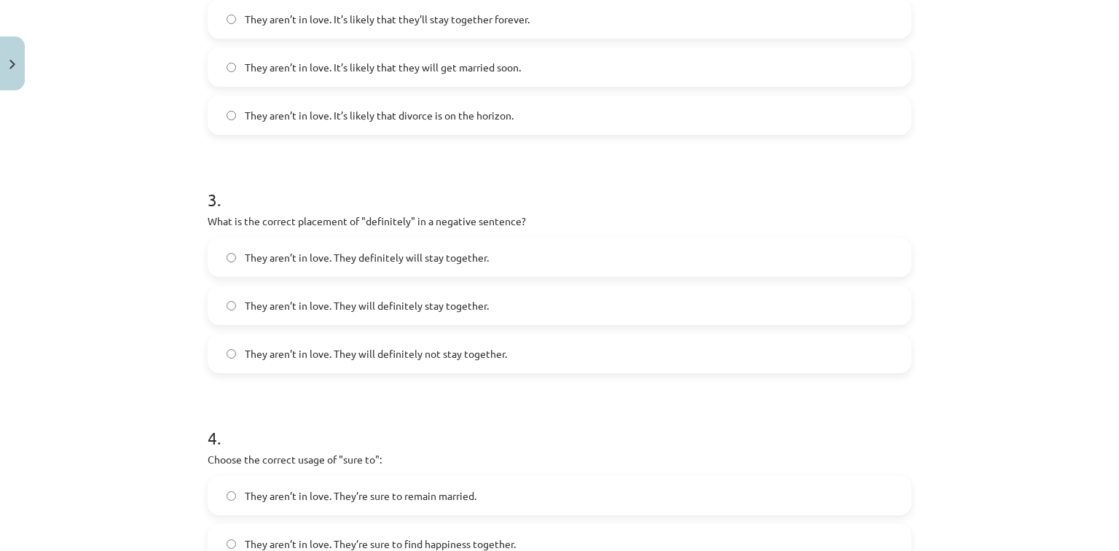
scroll to position [627, 0]
click at [355, 350] on span "They aren’t in love. They will definitely not stay together." at bounding box center [376, 352] width 262 height 15
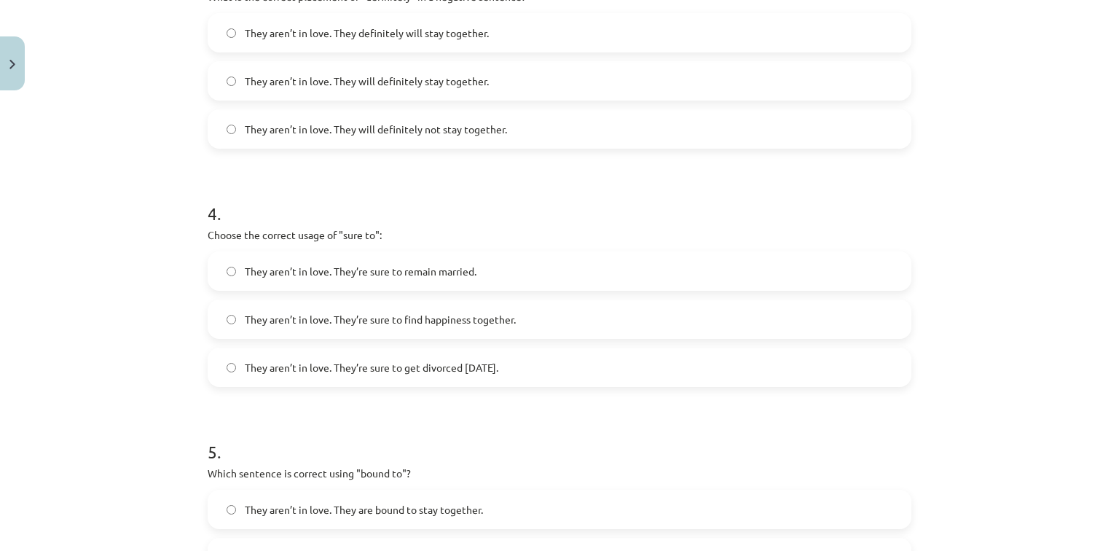
scroll to position [860, 0]
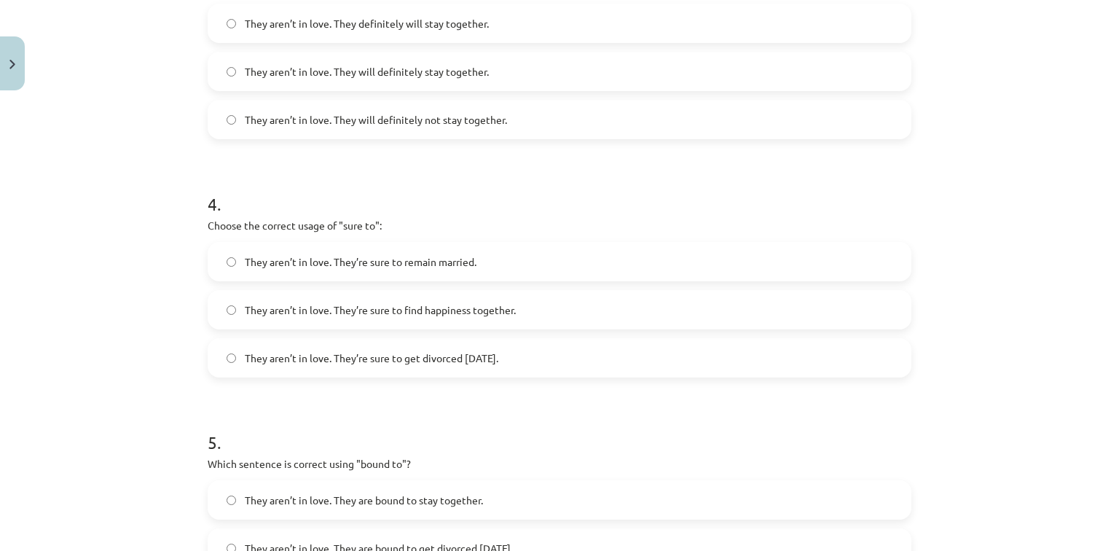
click at [396, 355] on span "They aren’t in love. They’re sure to get divorced [DATE]." at bounding box center [371, 357] width 253 height 15
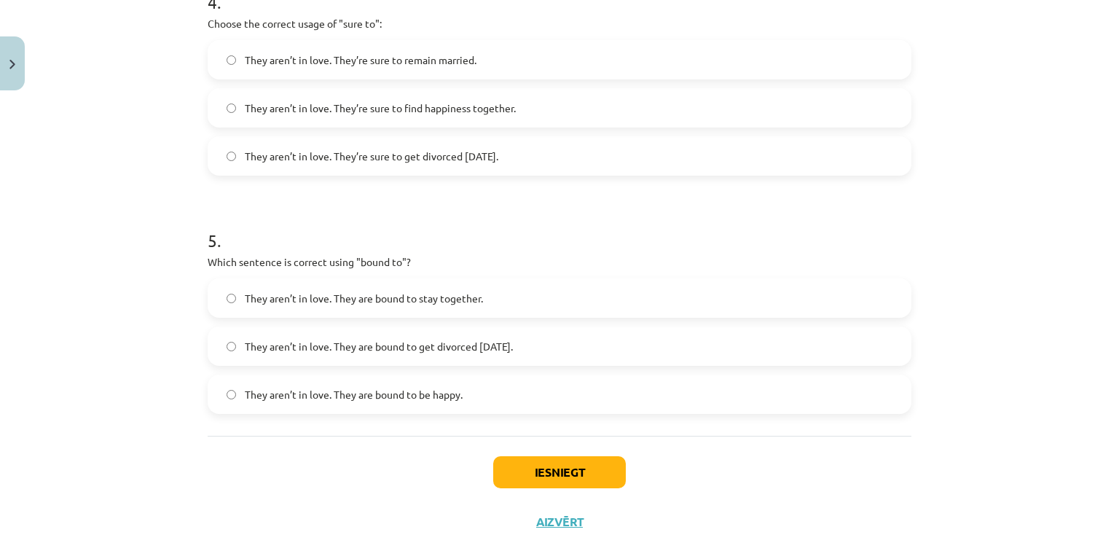
scroll to position [1093, 0]
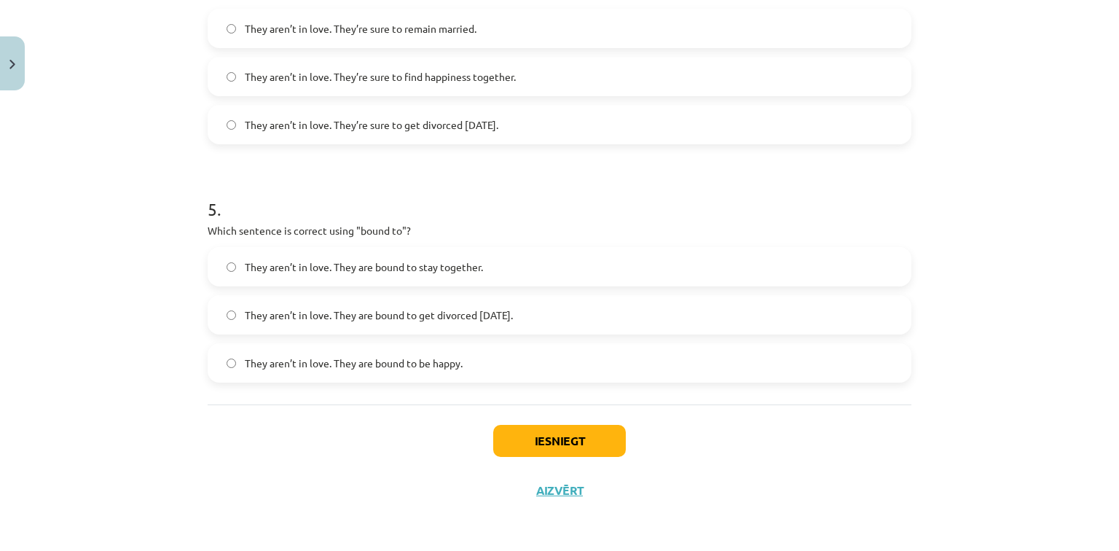
click at [344, 317] on span "They aren’t in love. They are bound to get divorced [DATE]." at bounding box center [379, 314] width 268 height 15
click at [548, 431] on button "Iesniegt" at bounding box center [559, 441] width 133 height 32
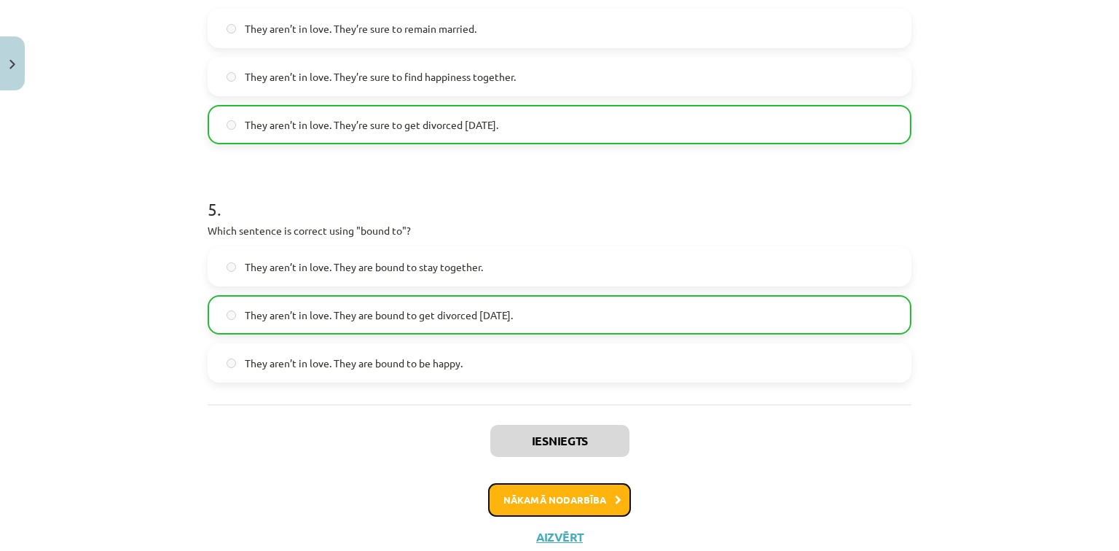
click at [567, 492] on button "Nākamā nodarbība" at bounding box center [559, 500] width 143 height 34
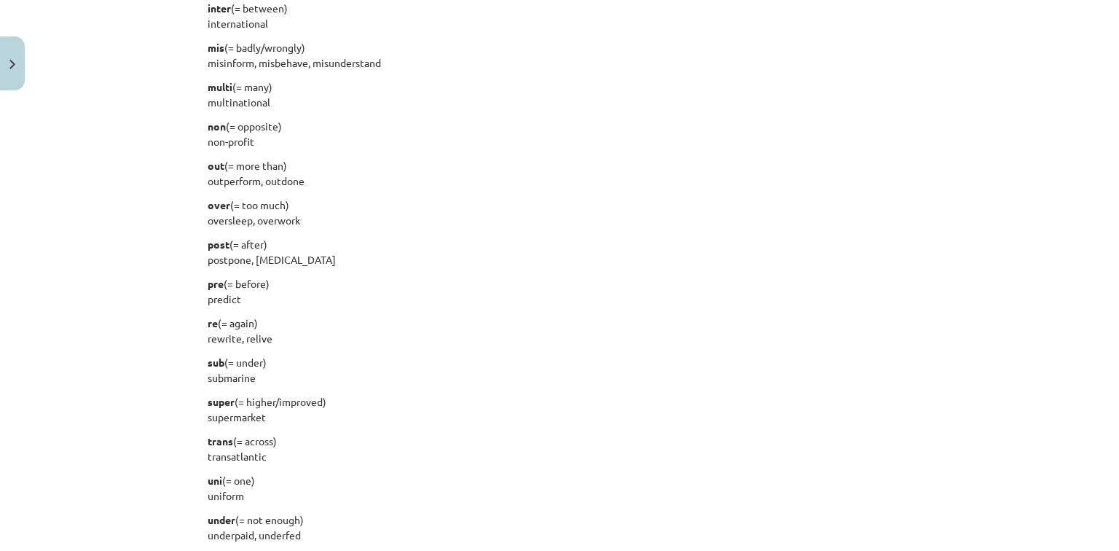
scroll to position [1826, 0]
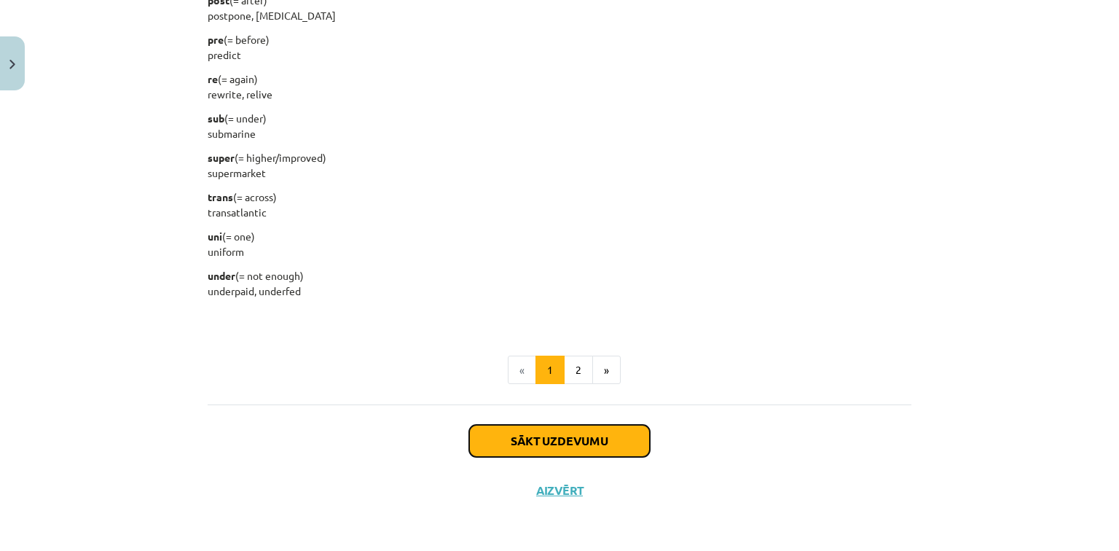
click at [543, 425] on button "Sākt uzdevumu" at bounding box center [559, 441] width 181 height 32
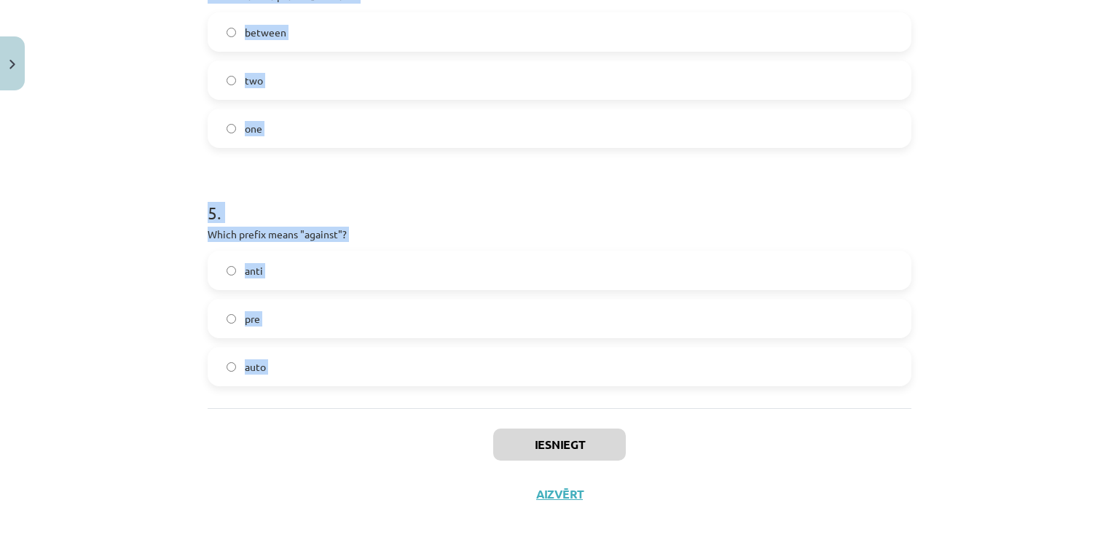
scroll to position [1093, 0]
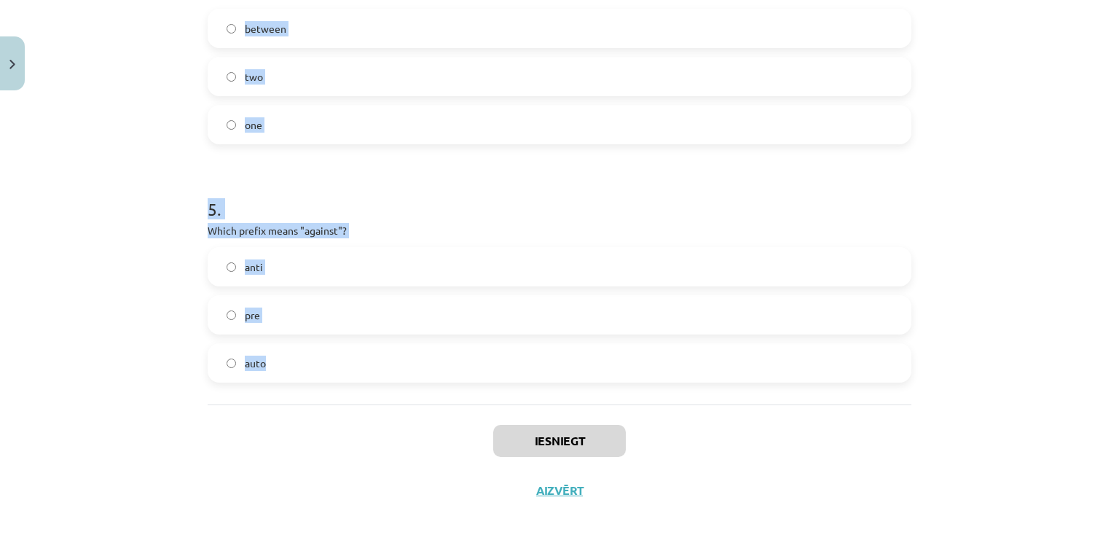
drag, startPoint x: 175, startPoint y: 280, endPoint x: 466, endPoint y: 381, distance: 308.2
click at [466, 381] on div "Mācību tēma: Angļu valodas i - 11. klases 1. ieskaites mācību materiāls #6 📝 To…" at bounding box center [559, 275] width 1119 height 551
copy form "1 . What does the prefix "sub-" mean? under across above 2 . Which of the follo…"
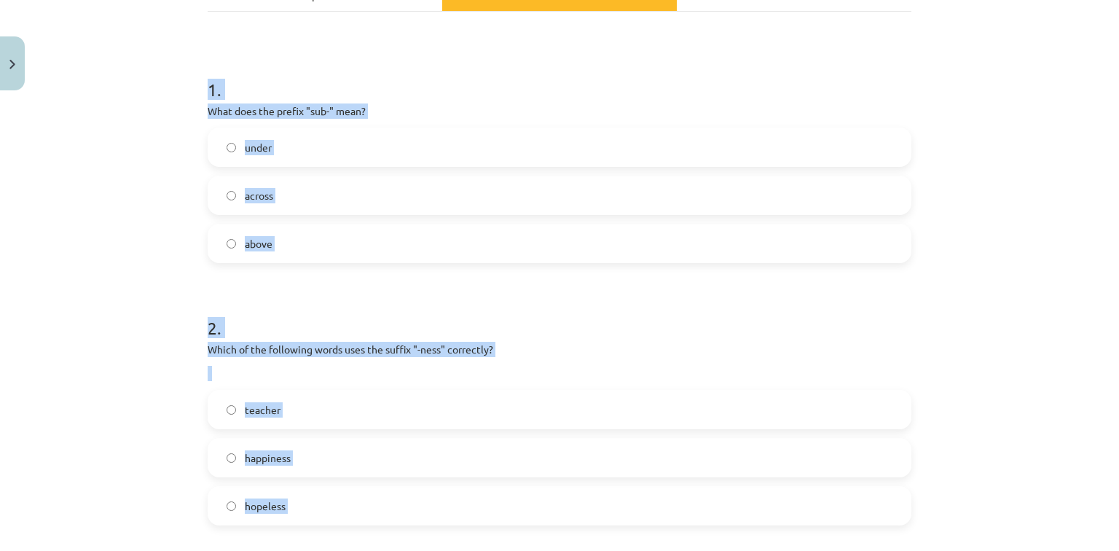
scroll to position [219, 0]
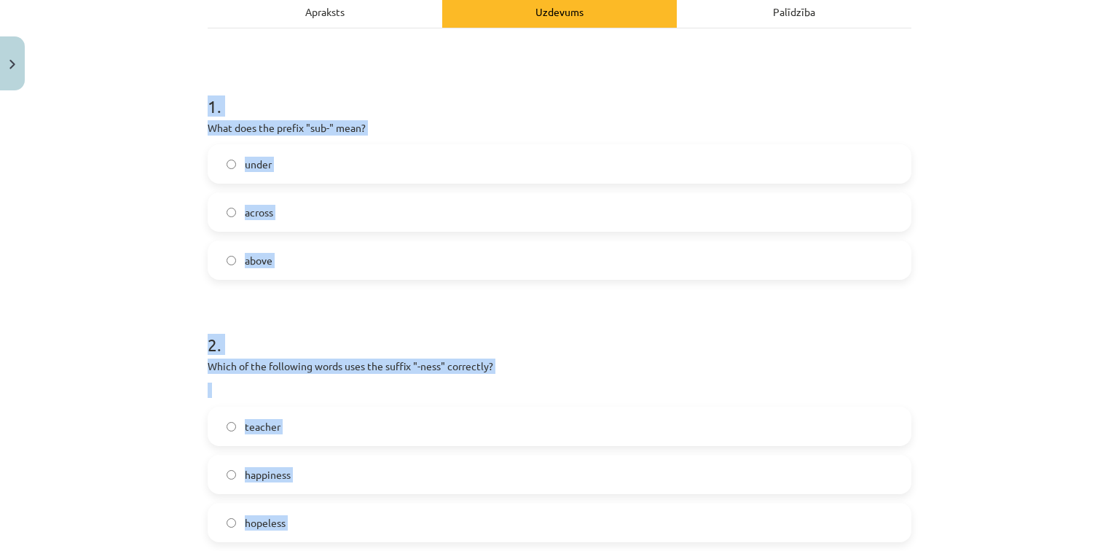
click at [137, 281] on div "Mācību tēma: Angļu valodas i - 11. klases 1. ieskaites mācību materiāls #6 📝 To…" at bounding box center [559, 275] width 1119 height 551
click at [259, 172] on label "under" at bounding box center [559, 164] width 701 height 36
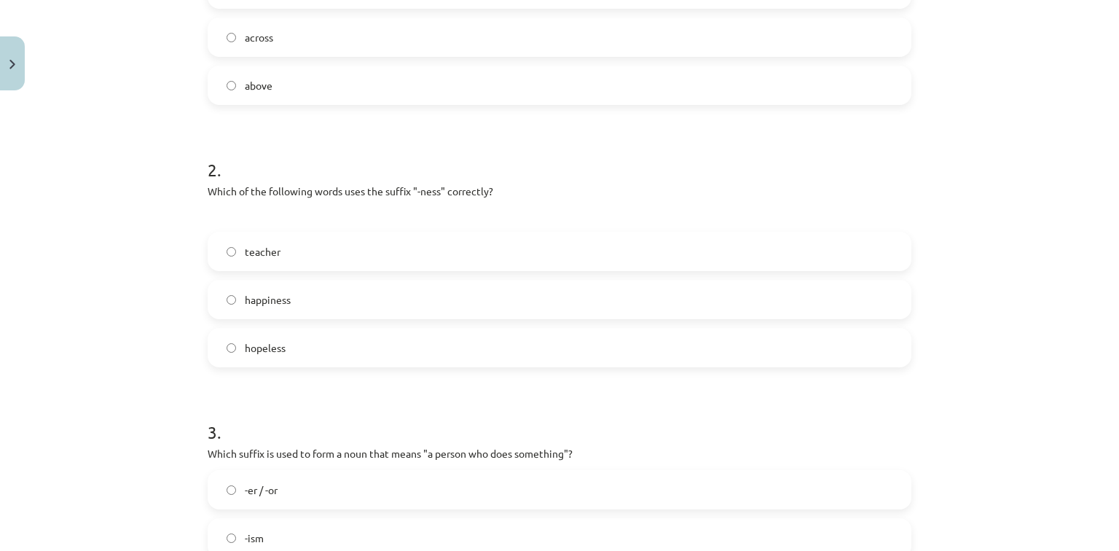
click at [239, 304] on label "happiness" at bounding box center [559, 299] width 701 height 36
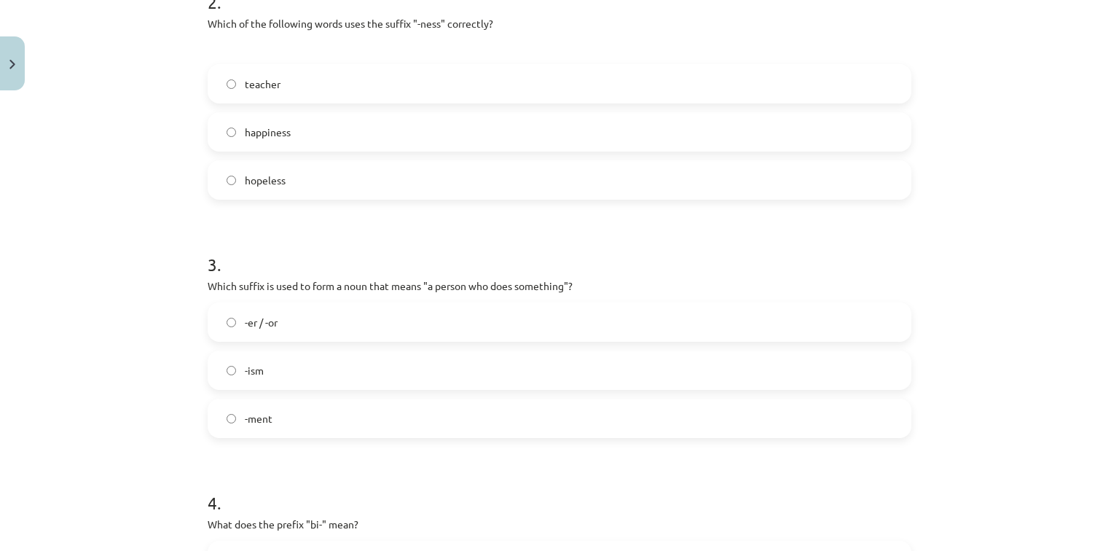
scroll to position [569, 0]
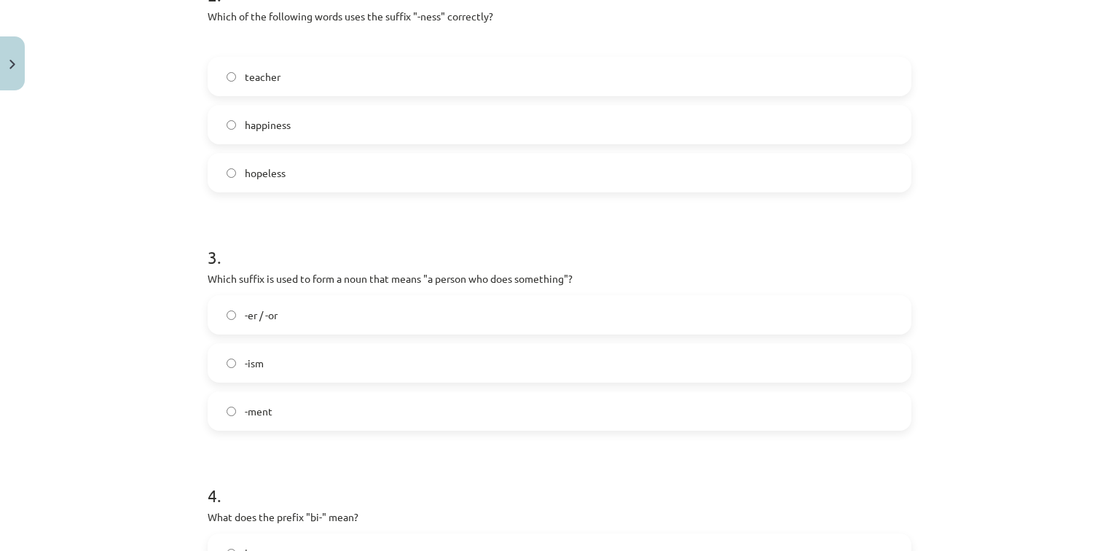
click at [282, 304] on label "-er / -or" at bounding box center [559, 314] width 701 height 36
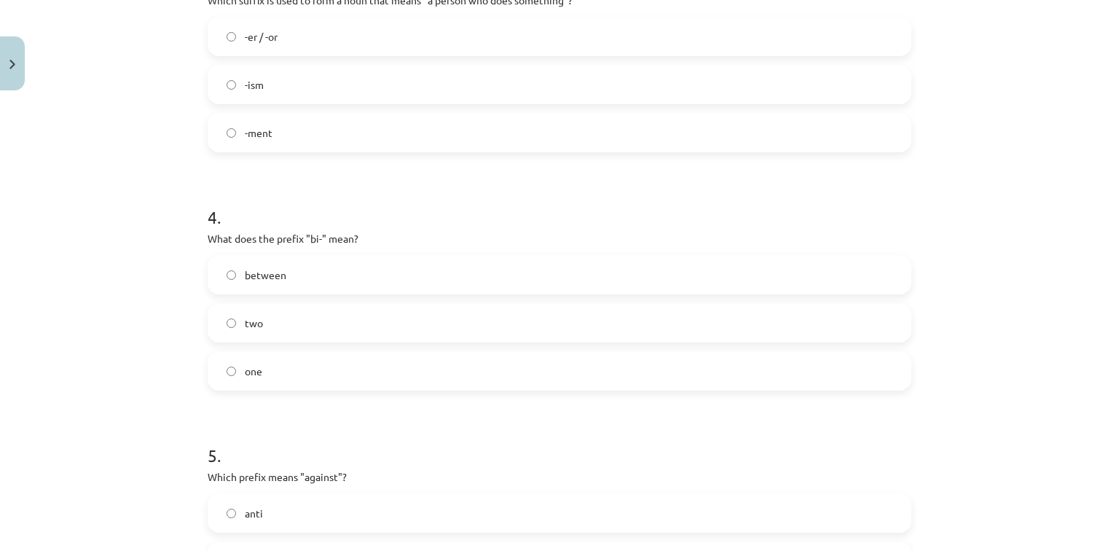
scroll to position [860, 0]
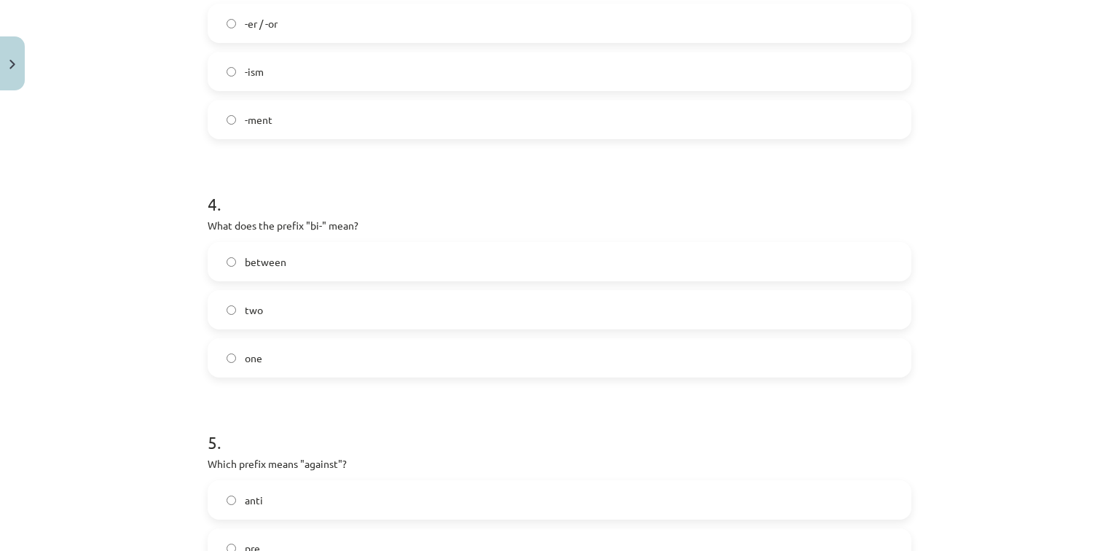
click at [251, 302] on span "two" at bounding box center [254, 309] width 18 height 15
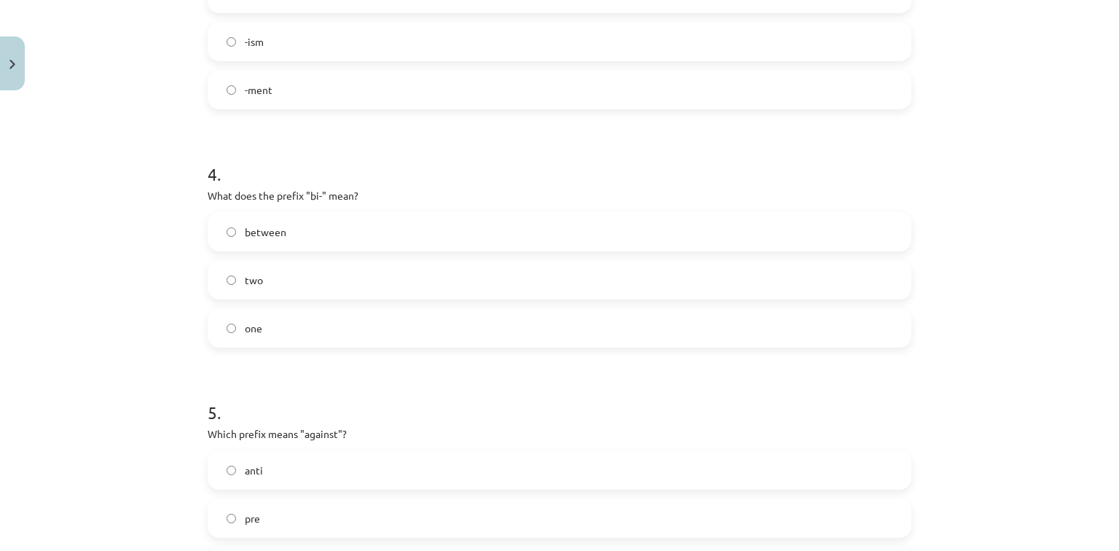
scroll to position [1035, 0]
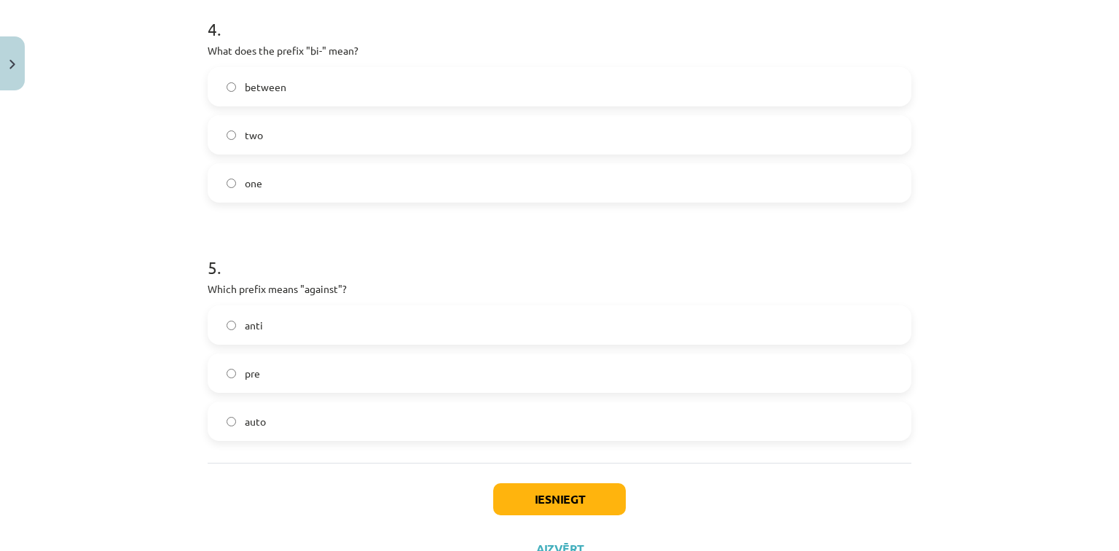
click at [245, 324] on span "anti" at bounding box center [254, 325] width 18 height 15
click at [513, 487] on button "Iesniegt" at bounding box center [559, 499] width 133 height 32
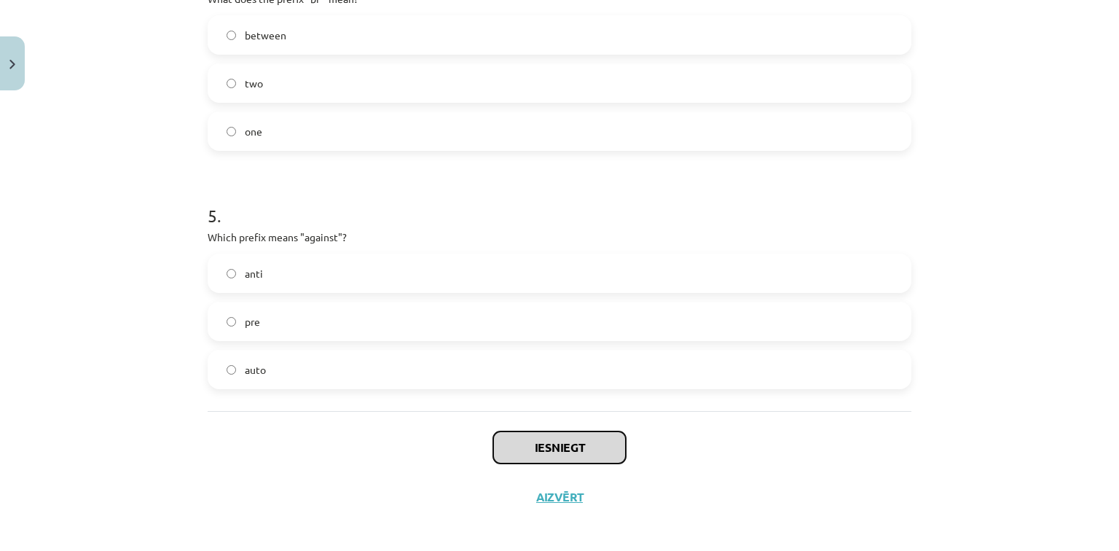
scroll to position [1093, 0]
